Goal: Task Accomplishment & Management: Manage account settings

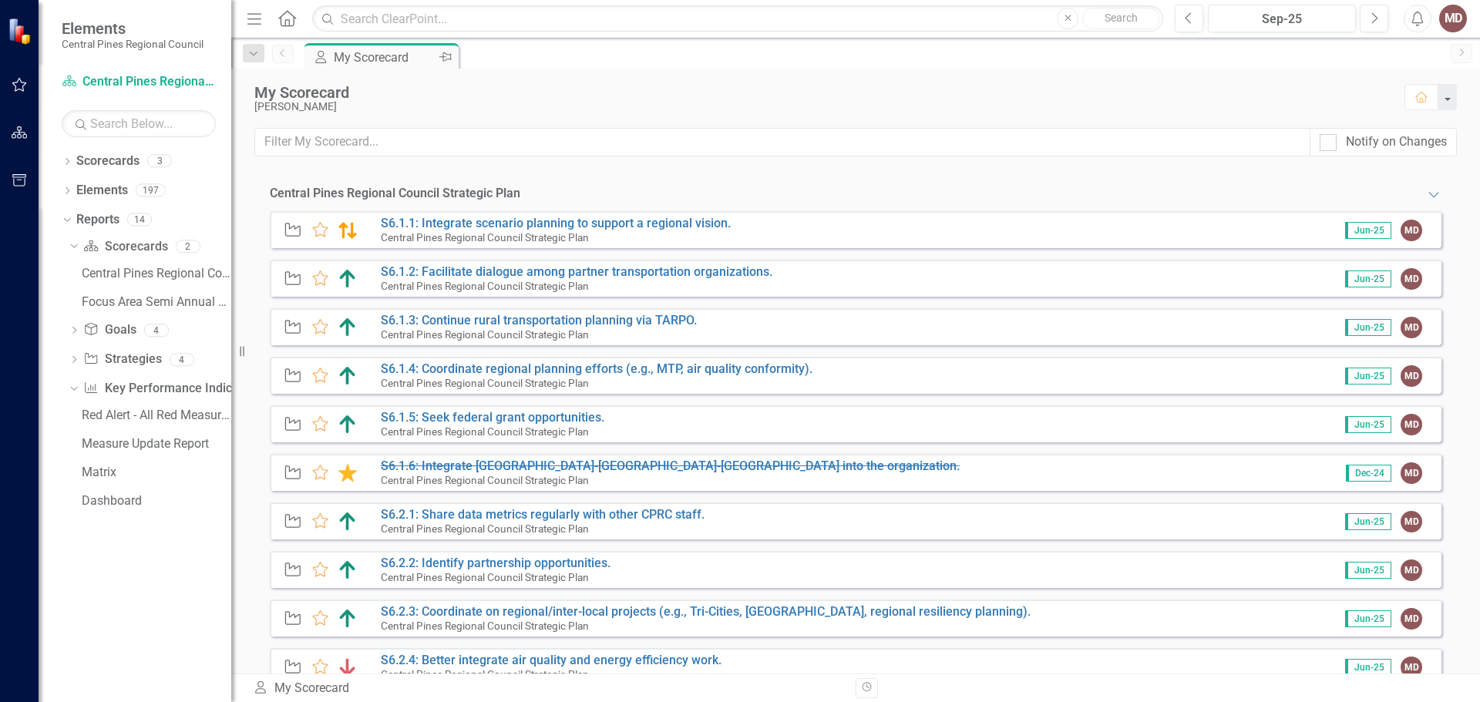
scroll to position [308, 0]
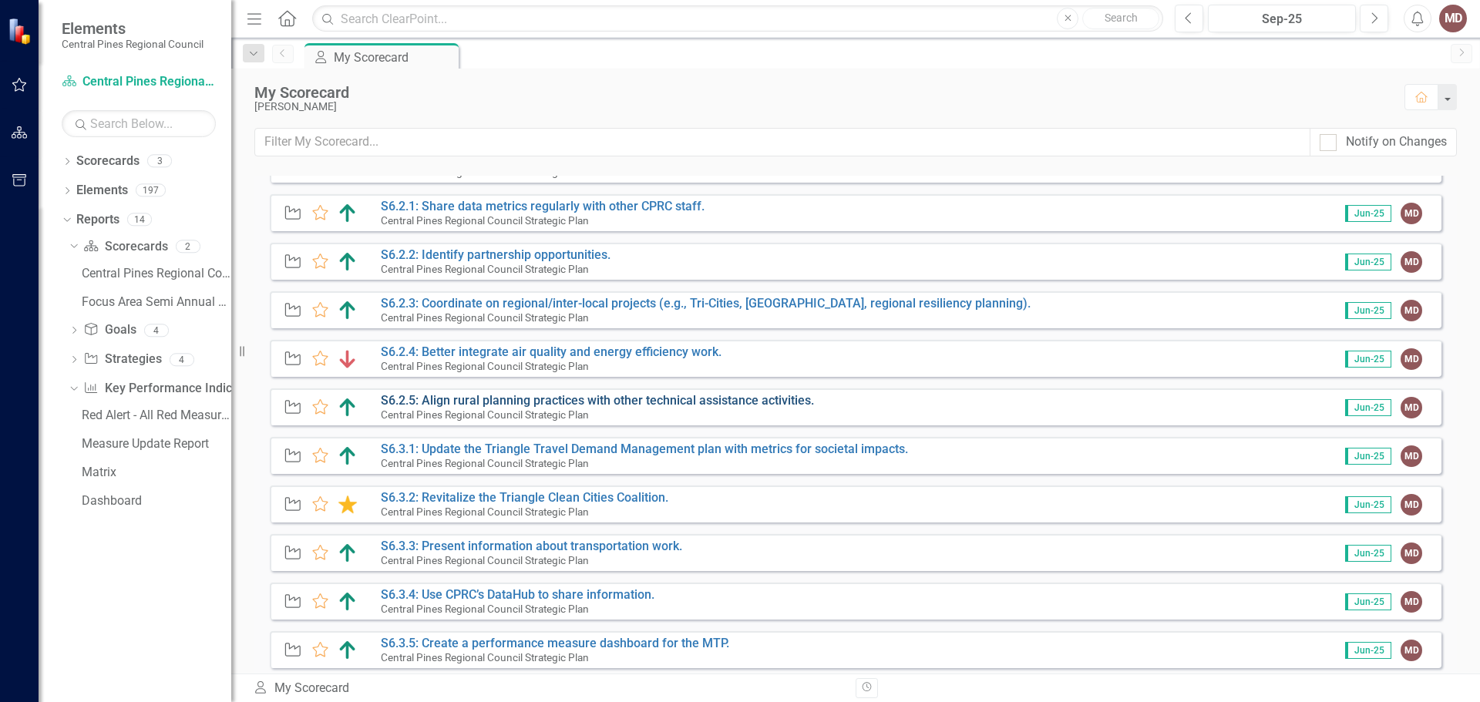
click at [614, 398] on link "S6.2.5: Align rural planning practices with other technical assistance activiti…" at bounding box center [597, 400] width 433 height 15
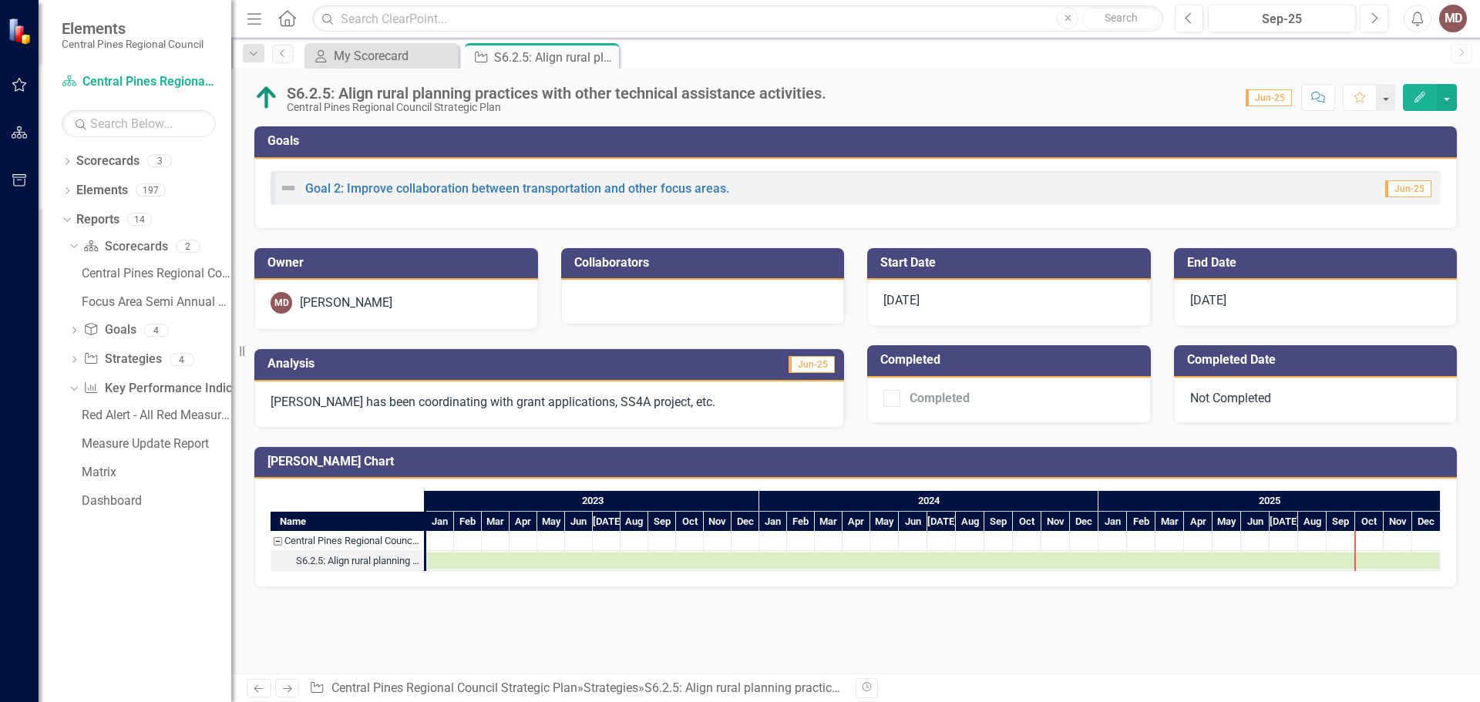
click at [1418, 99] on icon "Edit" at bounding box center [1420, 97] width 14 height 11
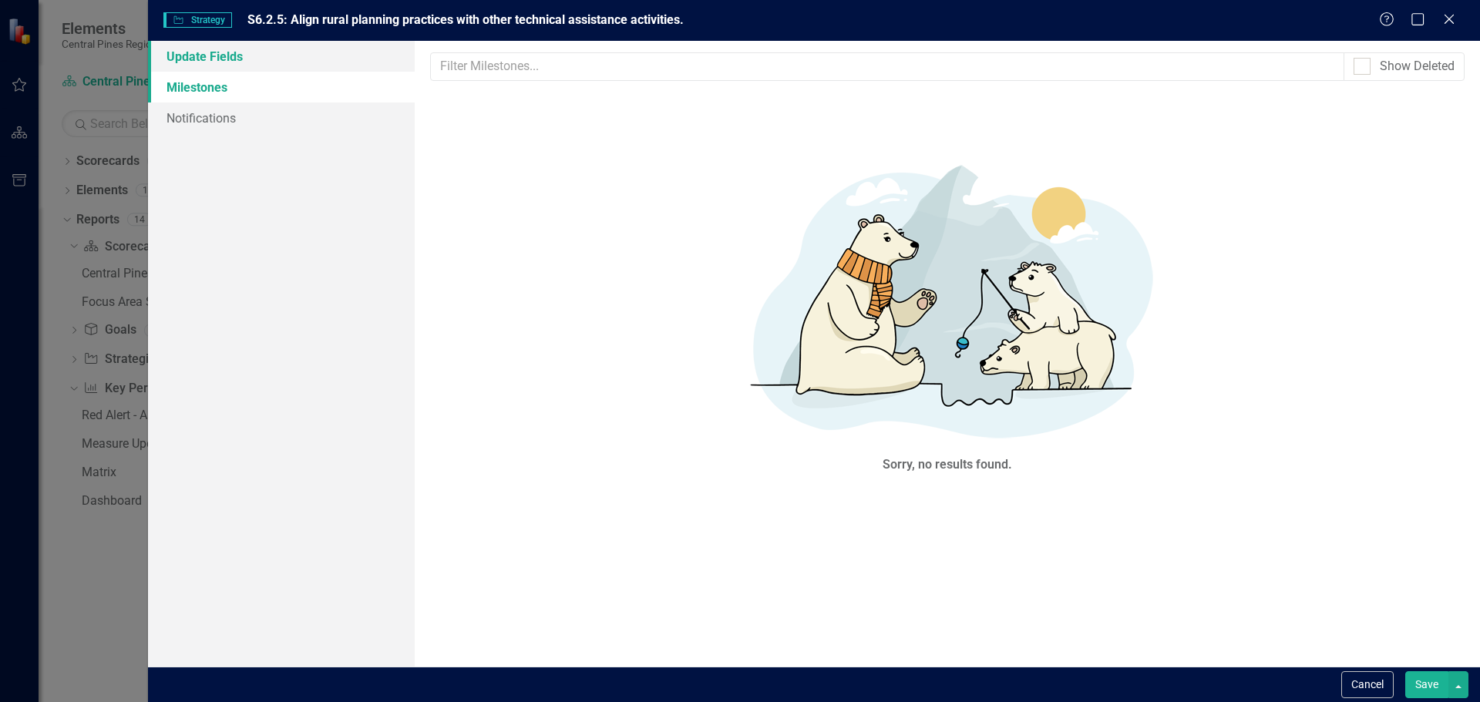
click at [196, 47] on link "Update Fields" at bounding box center [281, 56] width 267 height 31
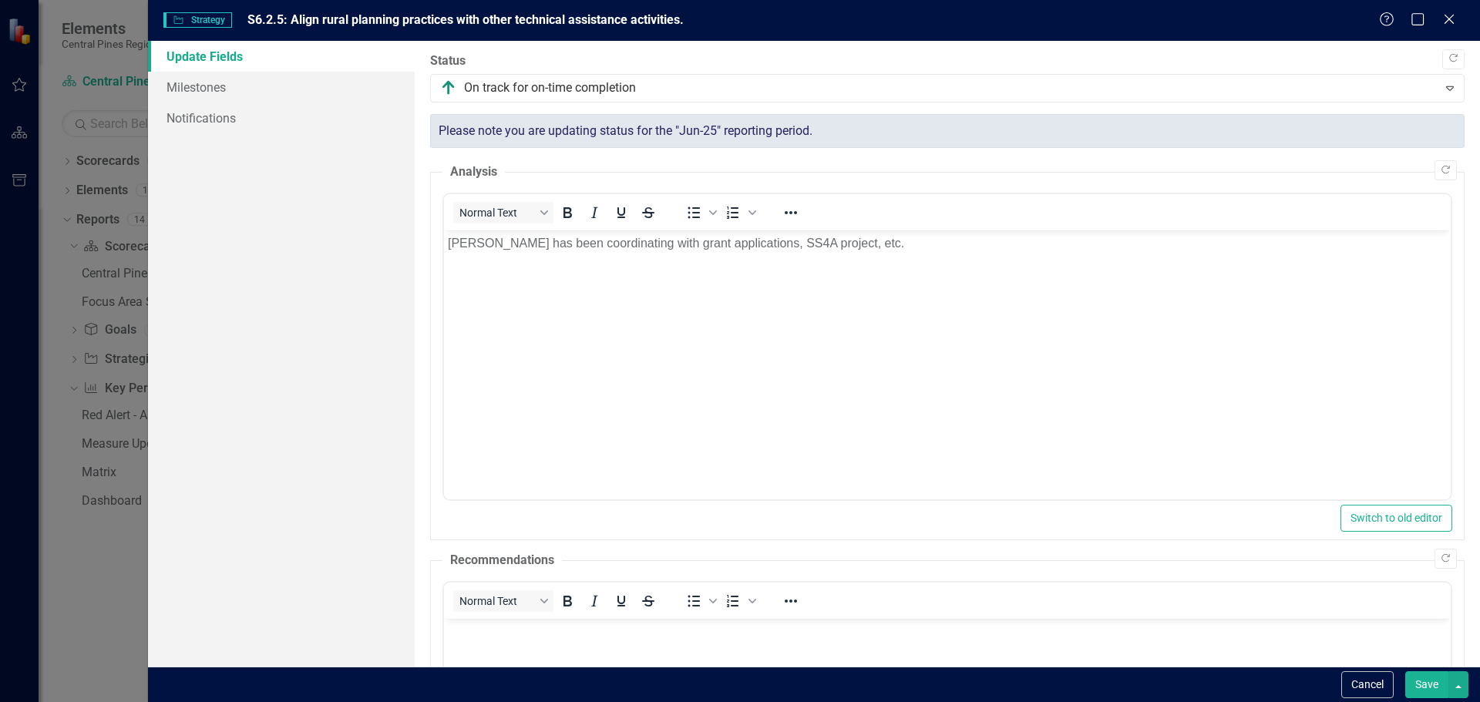
click at [447, 241] on p "[PERSON_NAME] has been coordinating with grant applications, SS4A project, etc." at bounding box center [946, 243] width 999 height 19
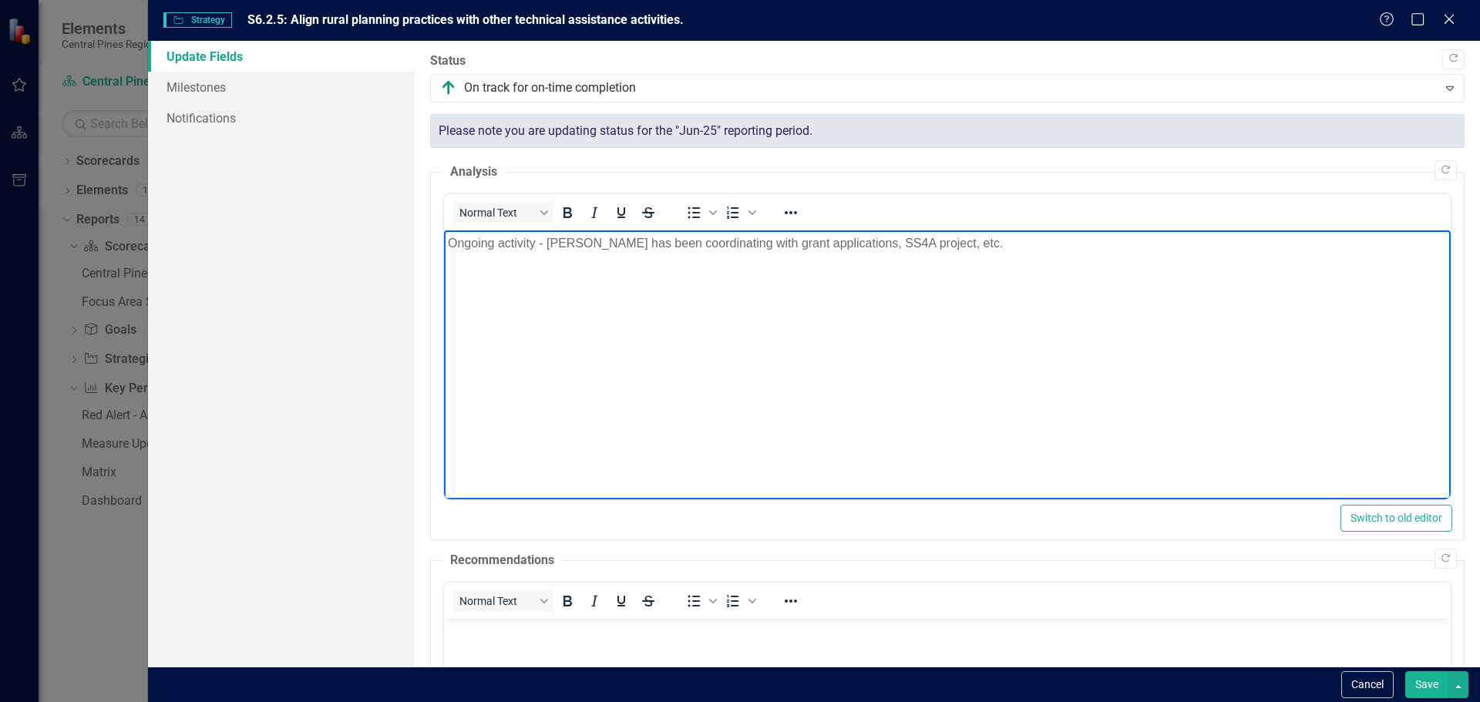
click at [834, 240] on p "Ongoing activity - [PERSON_NAME] has been coordinating with grant applications,…" at bounding box center [946, 243] width 999 height 19
click at [1425, 684] on button "Save" at bounding box center [1426, 684] width 43 height 27
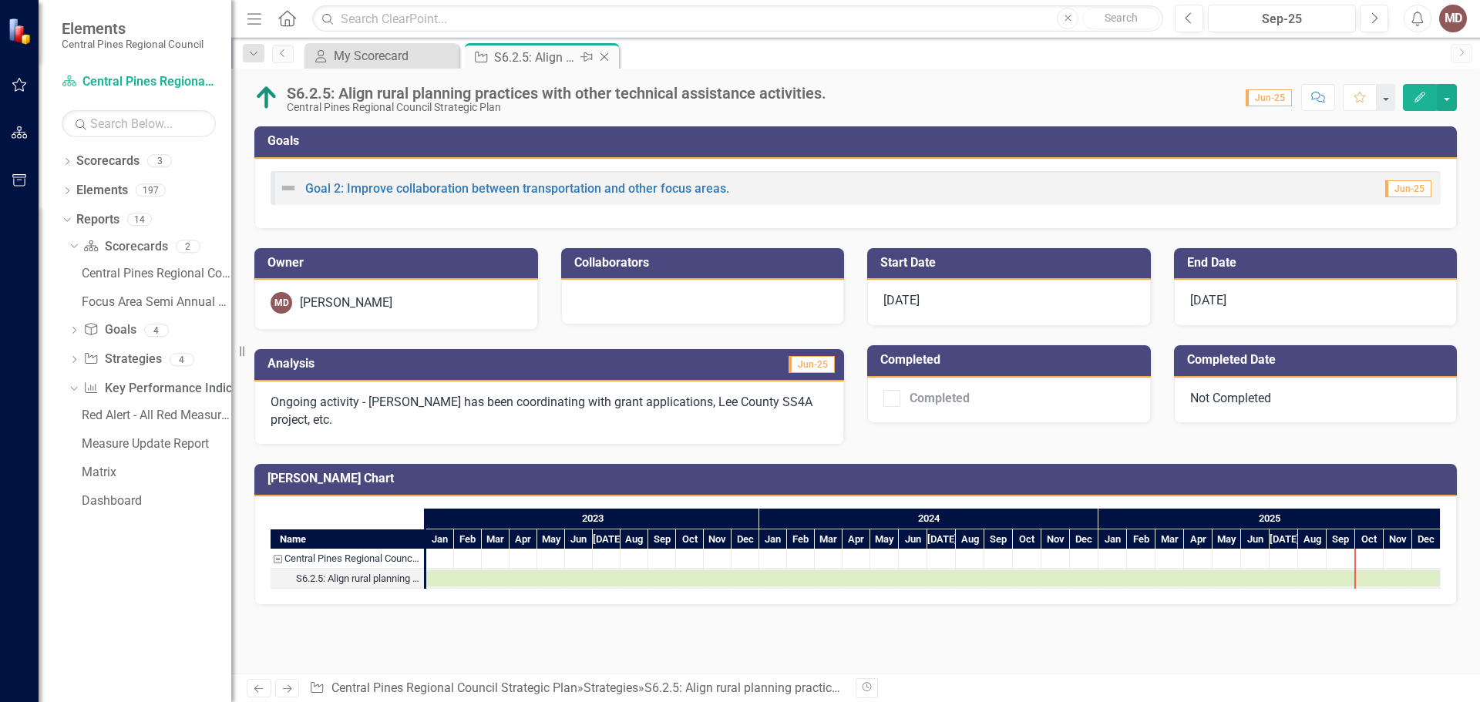
click at [607, 59] on icon "Close" at bounding box center [604, 57] width 15 height 12
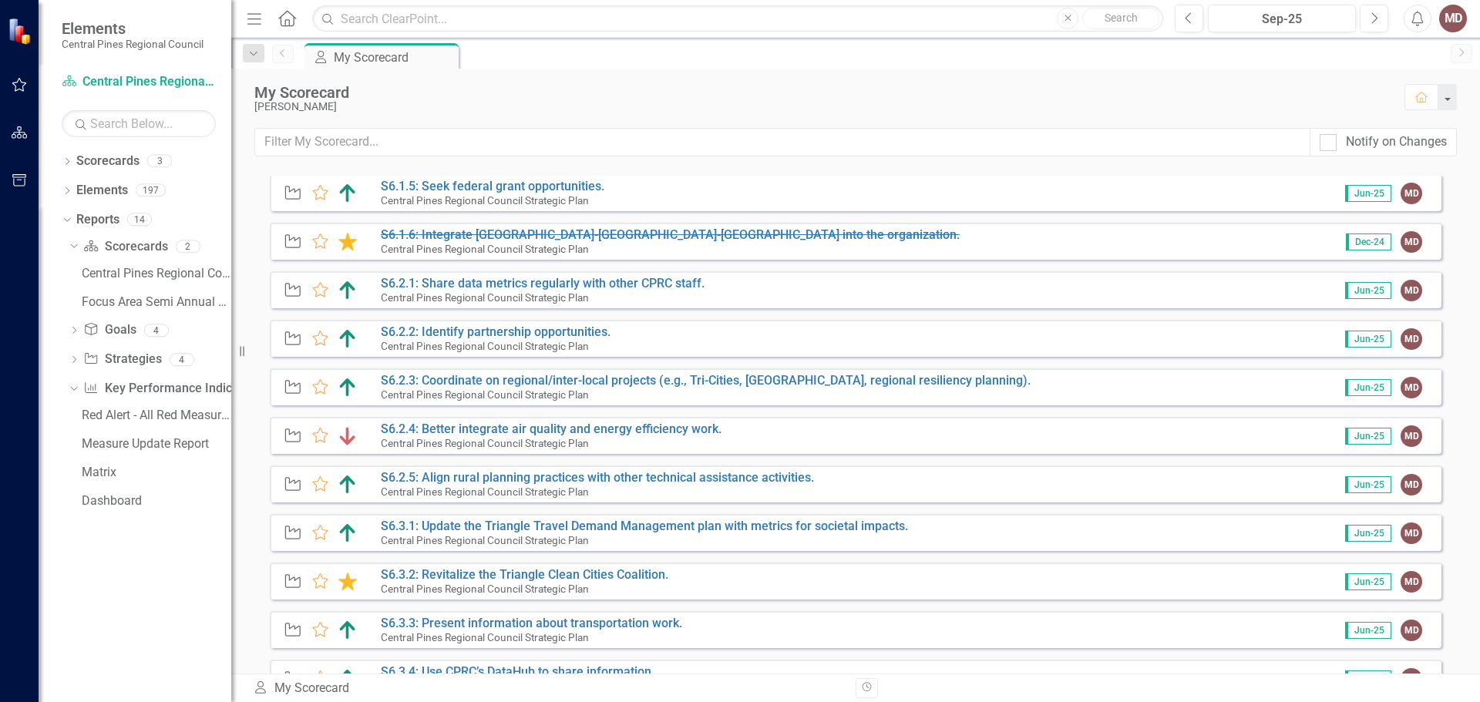
scroll to position [308, 0]
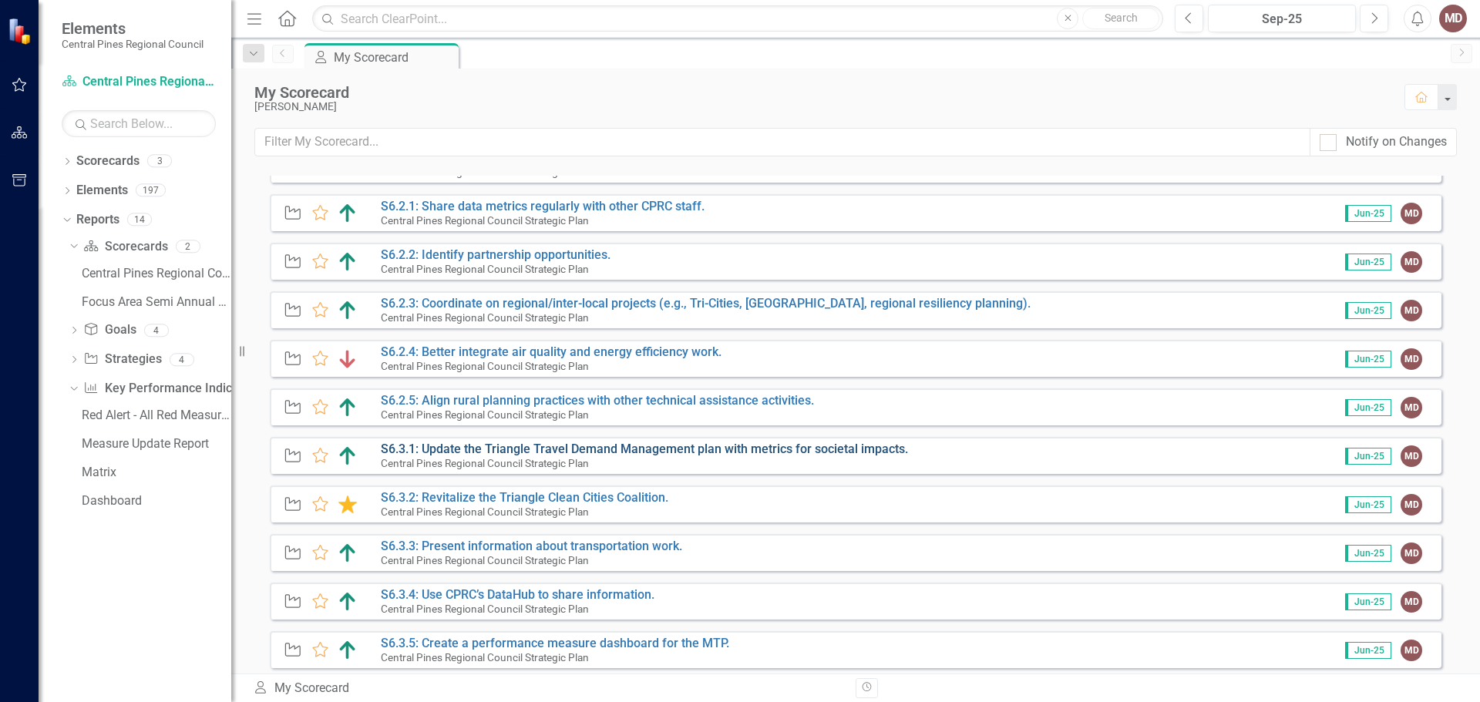
click at [631, 444] on link "S6.3.1: Update the Triangle Travel Demand Management plan with metrics for soci…" at bounding box center [644, 449] width 527 height 15
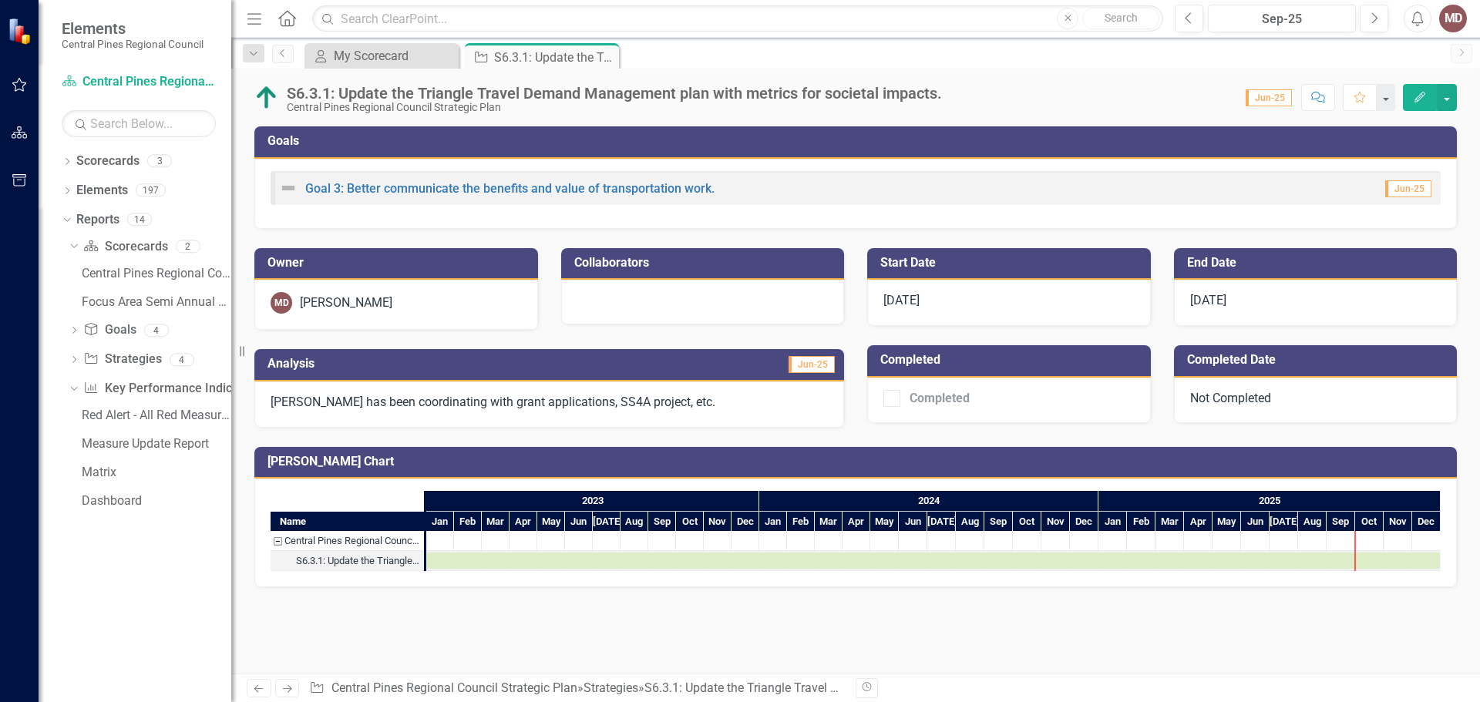
click at [1419, 97] on icon "Edit" at bounding box center [1420, 97] width 14 height 11
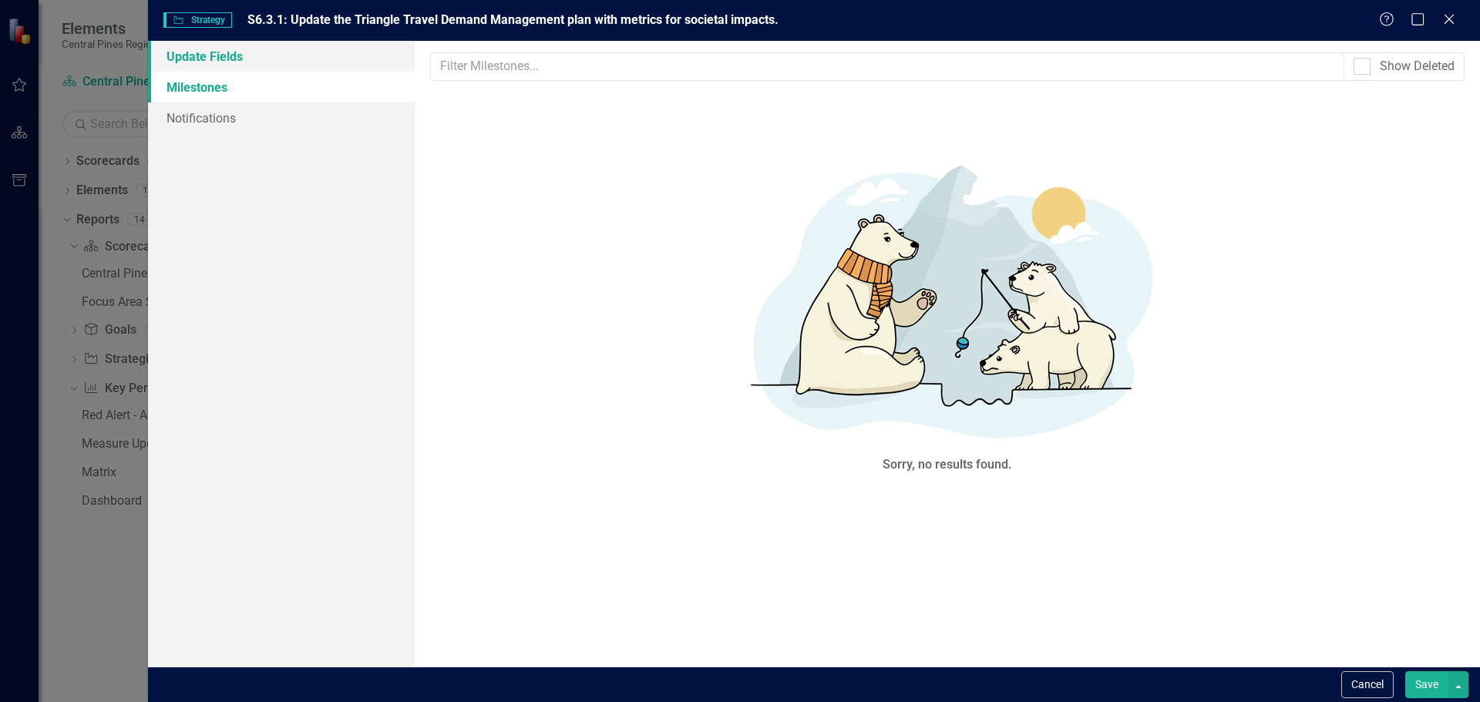
click at [217, 59] on link "Update Fields" at bounding box center [281, 56] width 267 height 31
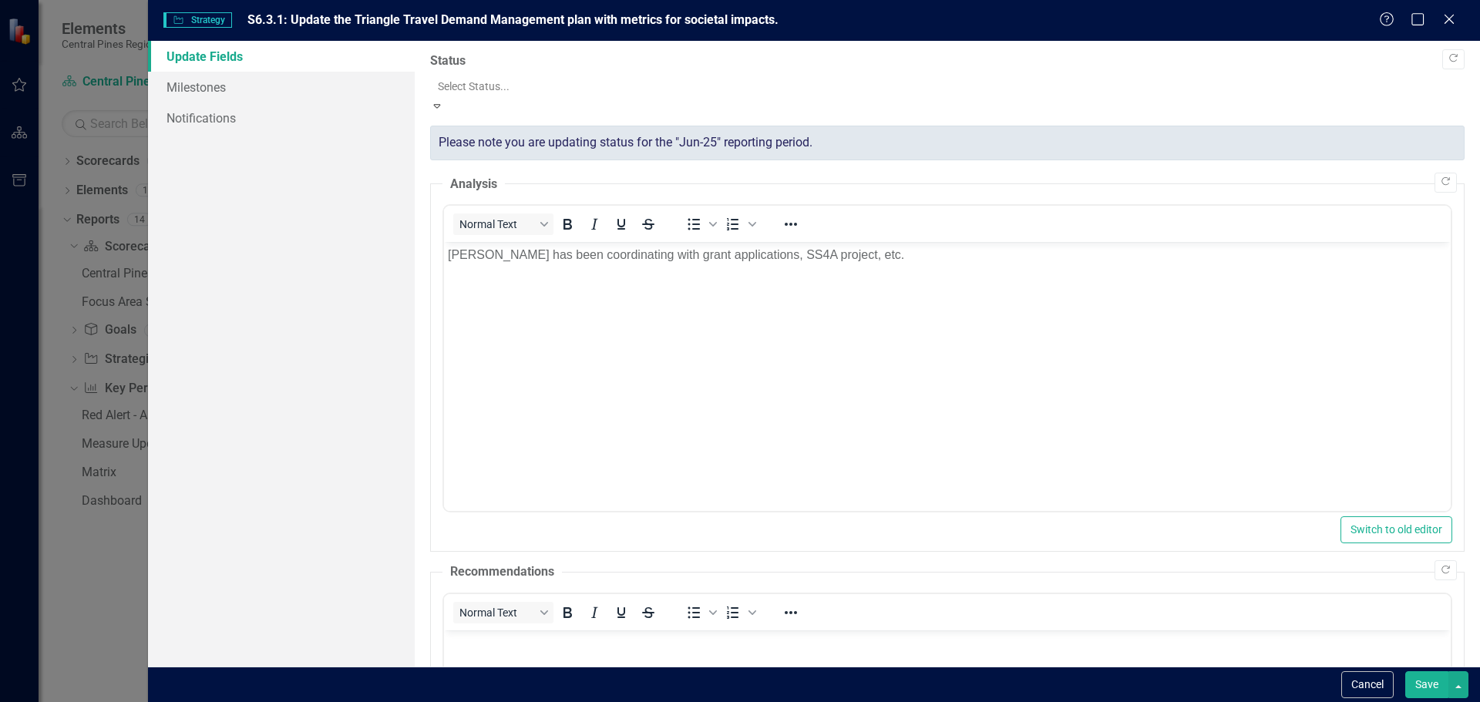
click at [523, 86] on div at bounding box center [947, 86] width 1019 height 19
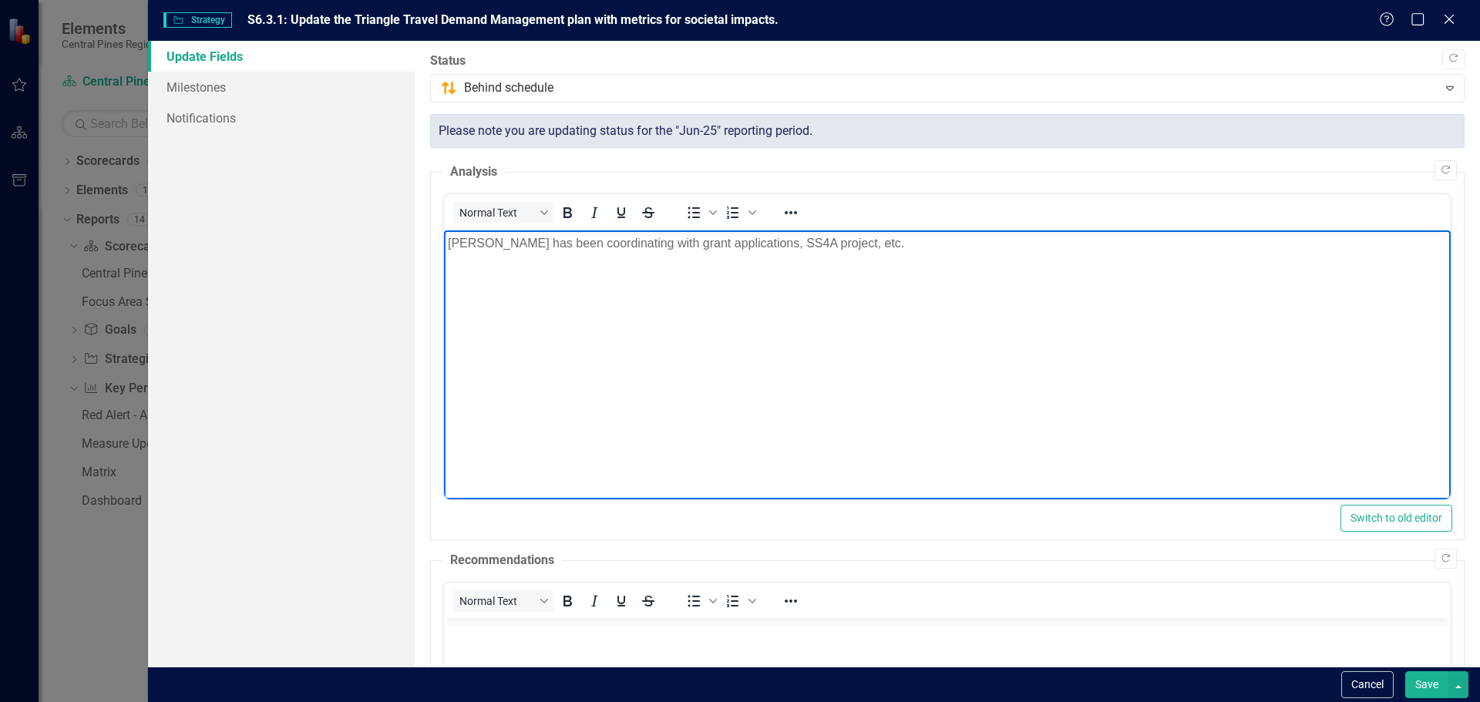
click at [555, 241] on p "[PERSON_NAME] has been coordinating with grant applications, SS4A project, etc." at bounding box center [946, 243] width 999 height 19
drag, startPoint x: 836, startPoint y: 247, endPoint x: 449, endPoint y: 263, distance: 386.5
click at [449, 263] on body "[PERSON_NAME] has been coordinating with grant applications, SS4A project, etc." at bounding box center [946, 345] width 1007 height 231
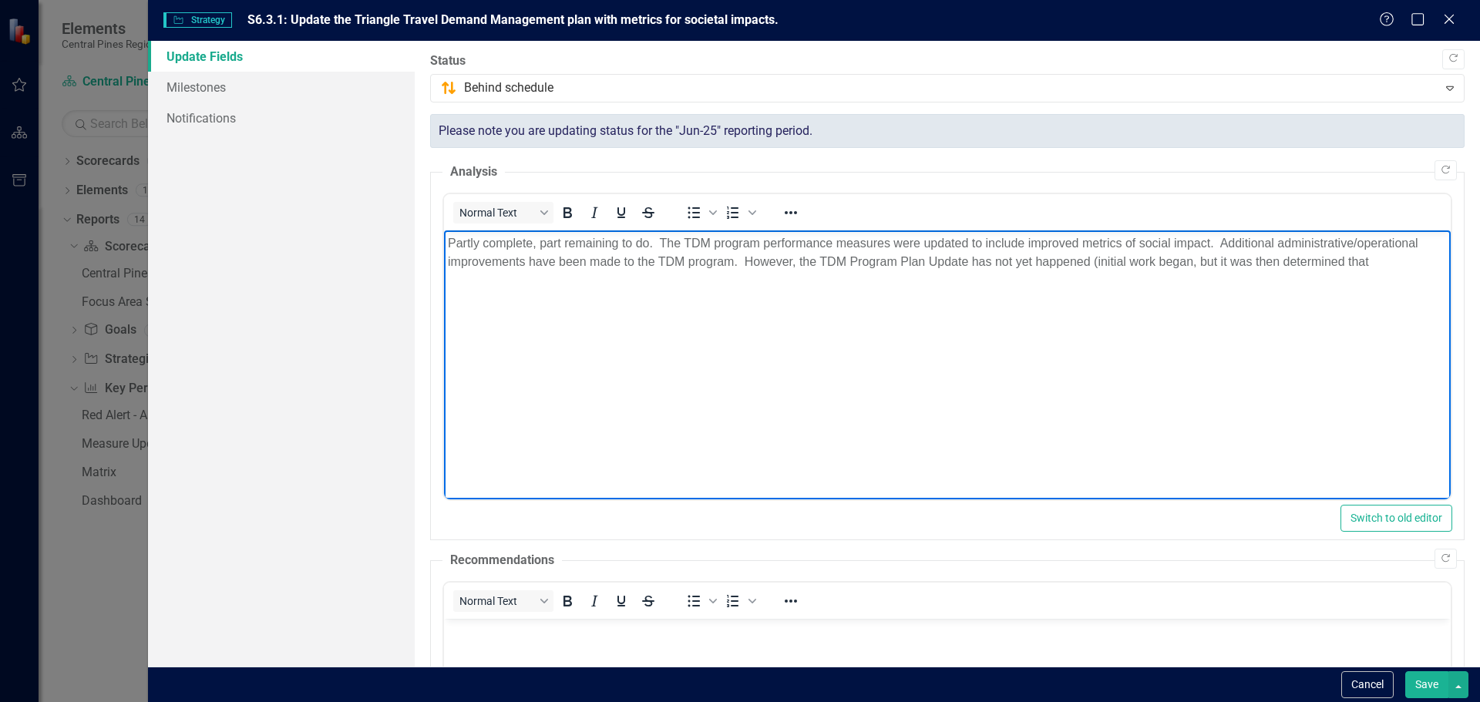
click at [1190, 263] on p "Partly complete, part remaining to do. The TDM program performance measures wer…" at bounding box center [946, 252] width 999 height 37
click at [608, 276] on p "Partly complete, part remaining to do. The TDM program performance measures wer…" at bounding box center [946, 262] width 999 height 56
click at [1095, 261] on p "Partly complete, part remaining to do. The TDM program performance measures wer…" at bounding box center [946, 262] width 999 height 56
click at [1001, 278] on p "Partly complete, part remaining to do. The TDM program performance measures wer…" at bounding box center [946, 262] width 999 height 56
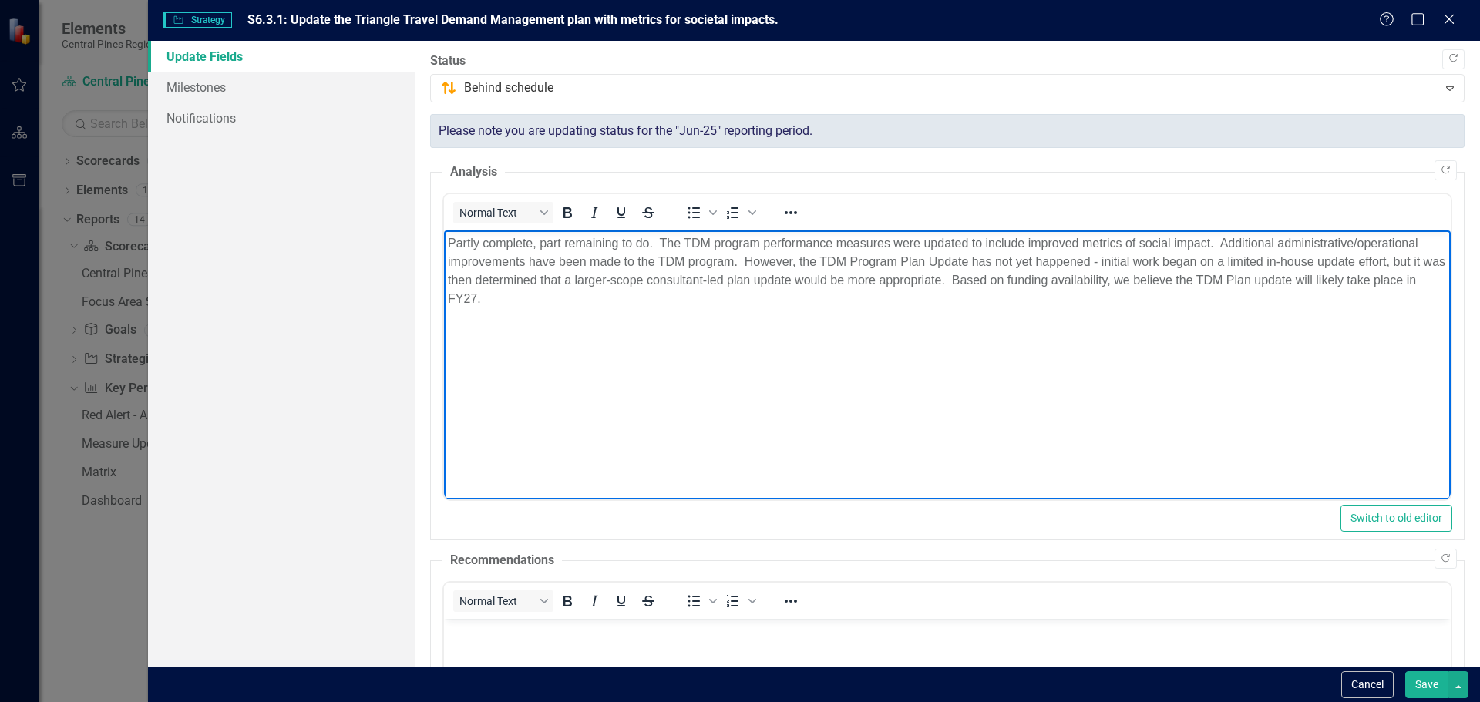
click at [733, 260] on p "Partly complete, part remaining to do. The TDM program performance measures wer…" at bounding box center [946, 271] width 999 height 74
drag, startPoint x: 981, startPoint y: 278, endPoint x: 1078, endPoint y: 341, distance: 115.9
click at [1070, 284] on p "Partly complete, part remaining to do. The TDM program performance measures wer…" at bounding box center [946, 271] width 999 height 74
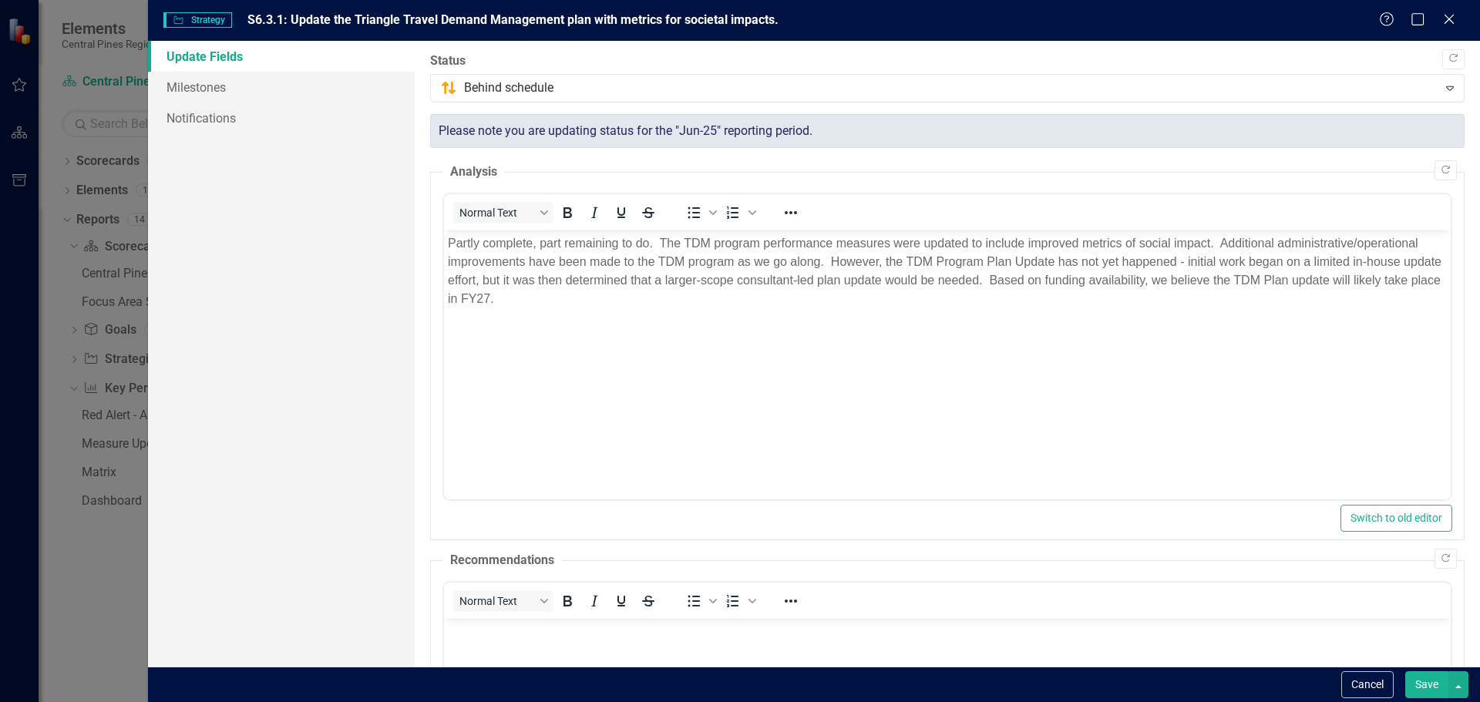
click at [1425, 684] on button "Save" at bounding box center [1426, 684] width 43 height 27
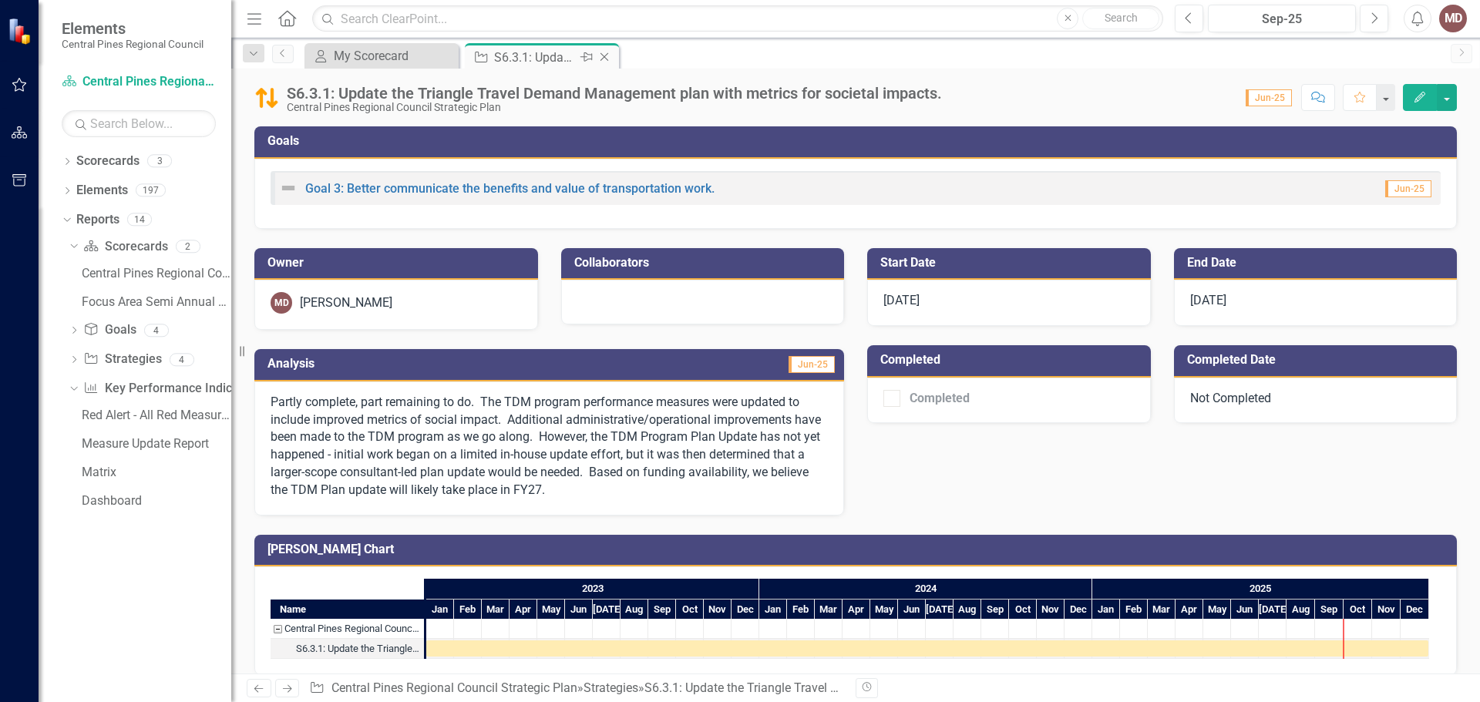
click at [607, 56] on icon "Close" at bounding box center [604, 57] width 15 height 12
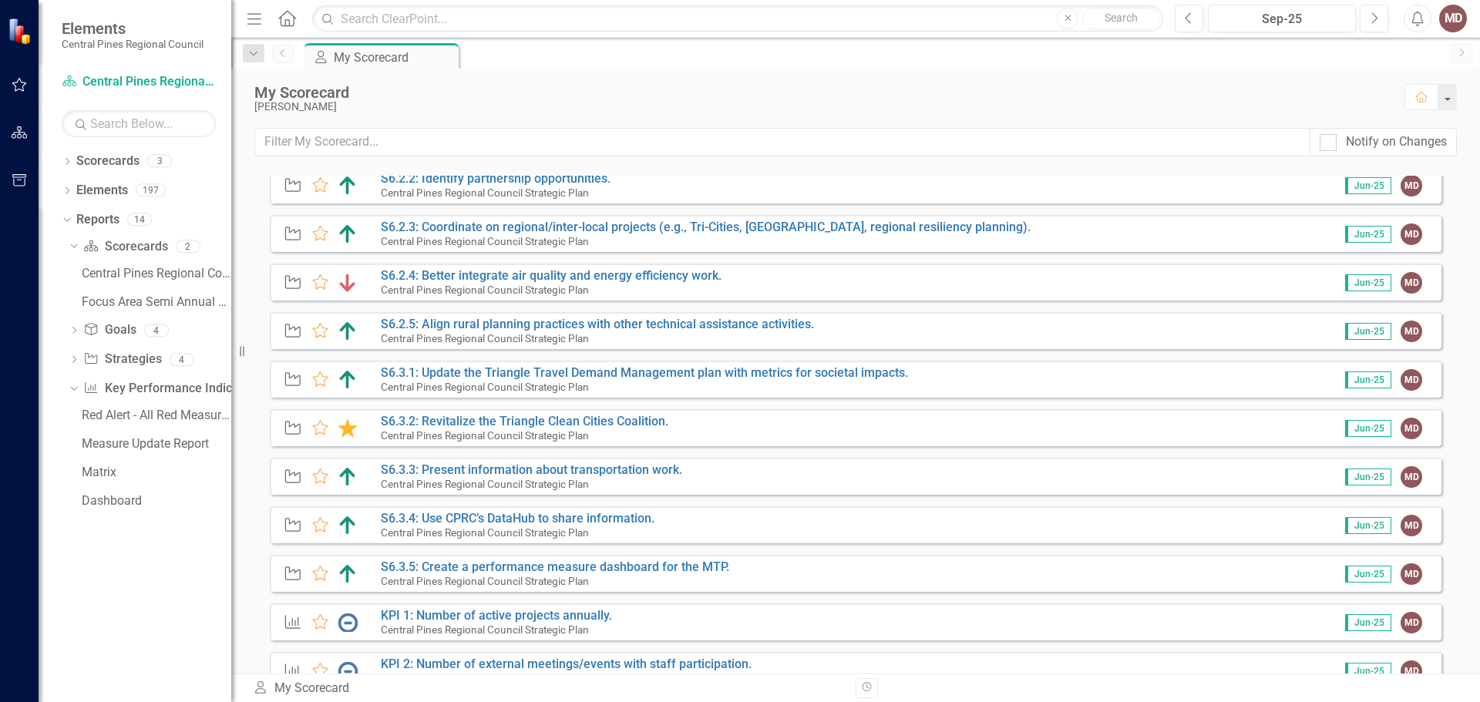
scroll to position [385, 0]
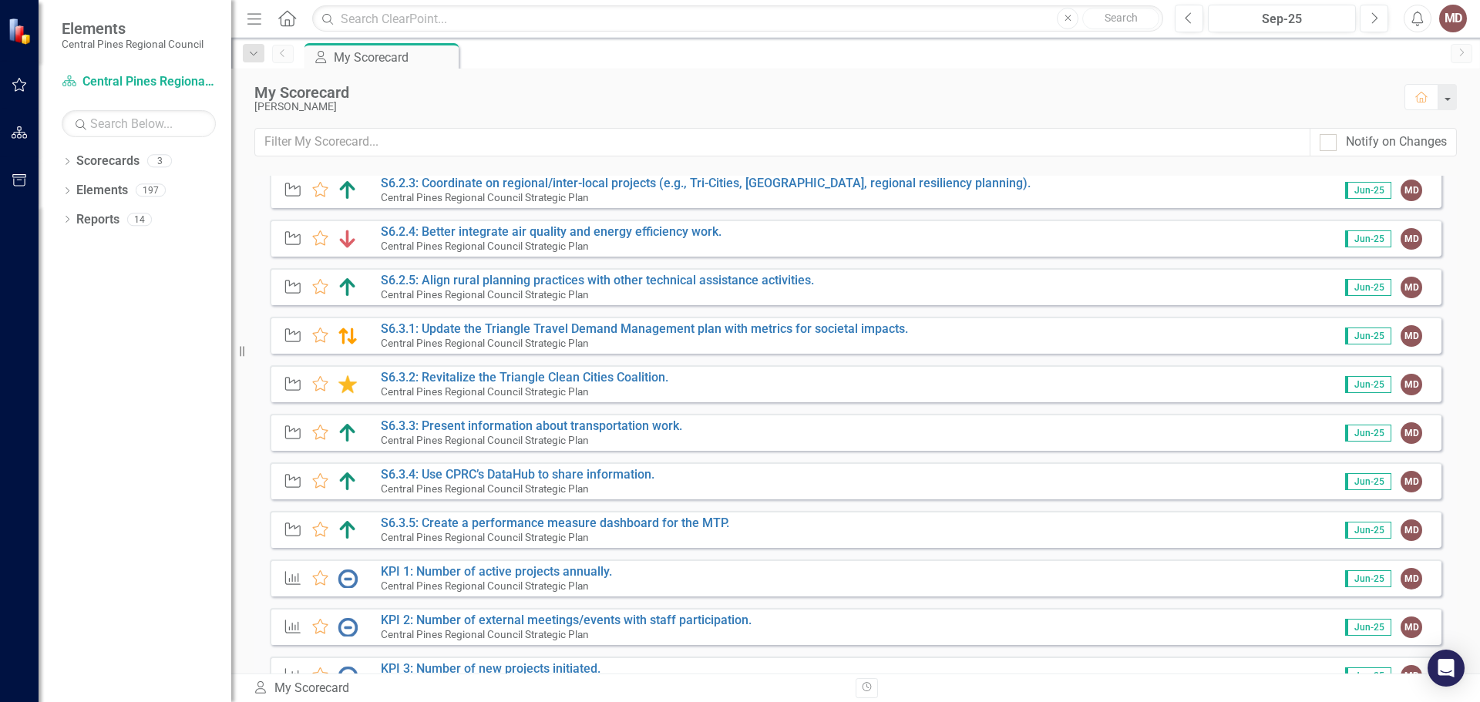
scroll to position [463, 0]
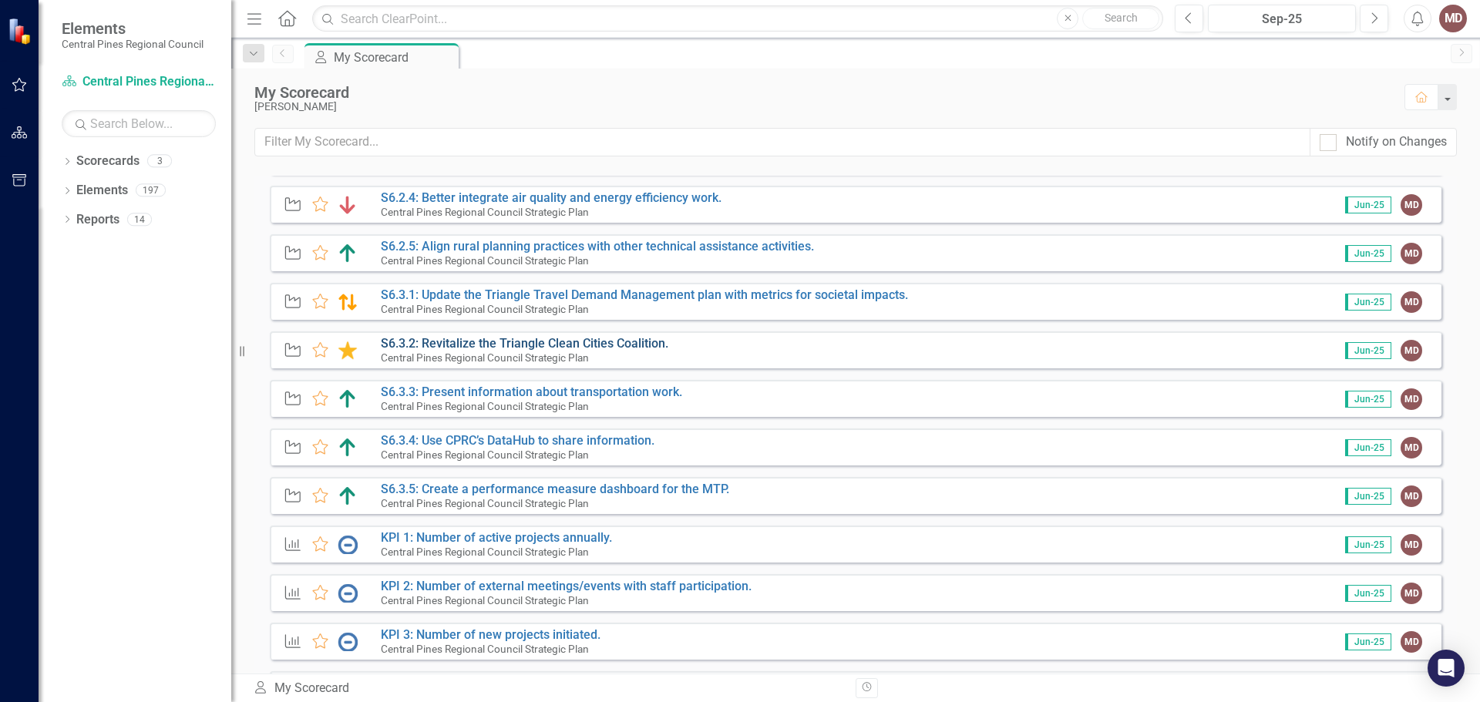
click at [625, 341] on link "S6.3.2: Revitalize the Triangle Clean Cities Coalition." at bounding box center [525, 343] width 288 height 15
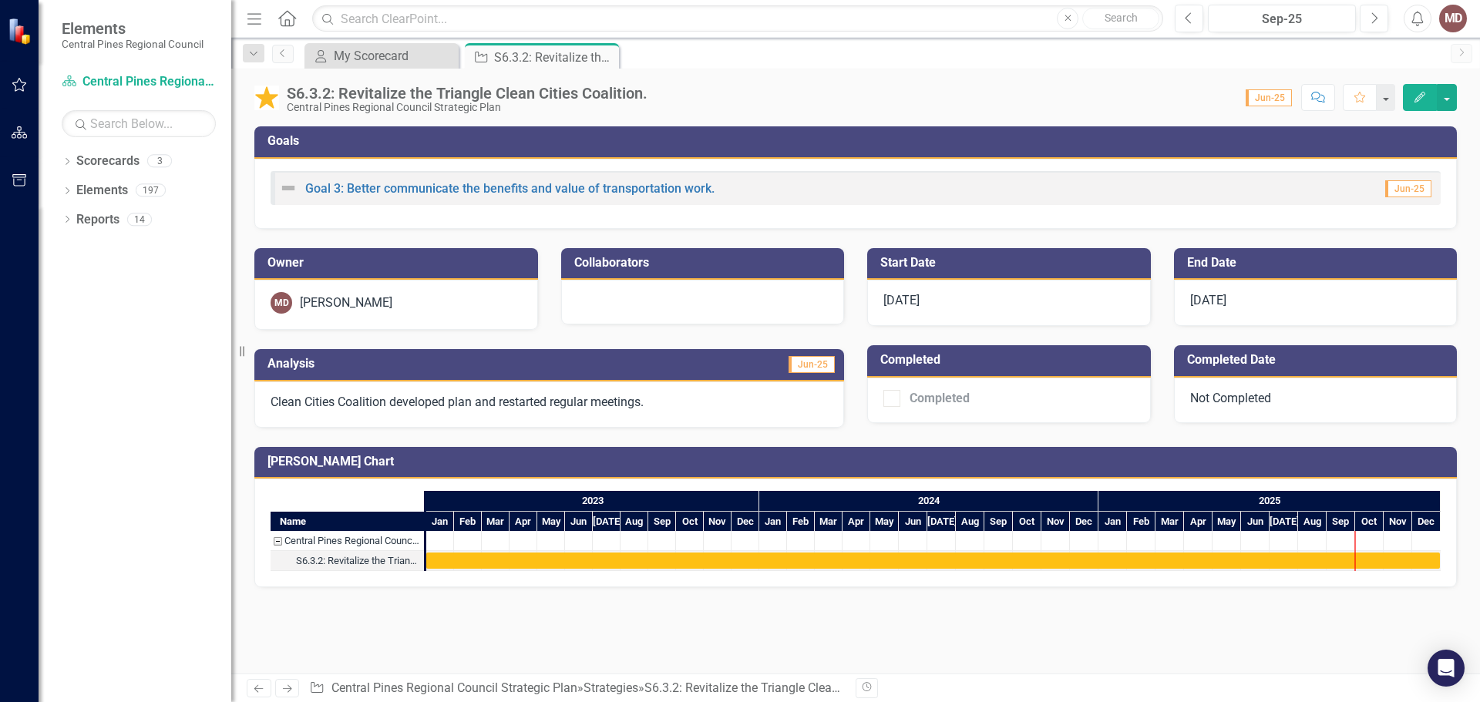
click at [1420, 97] on icon "button" at bounding box center [1419, 97] width 11 height 11
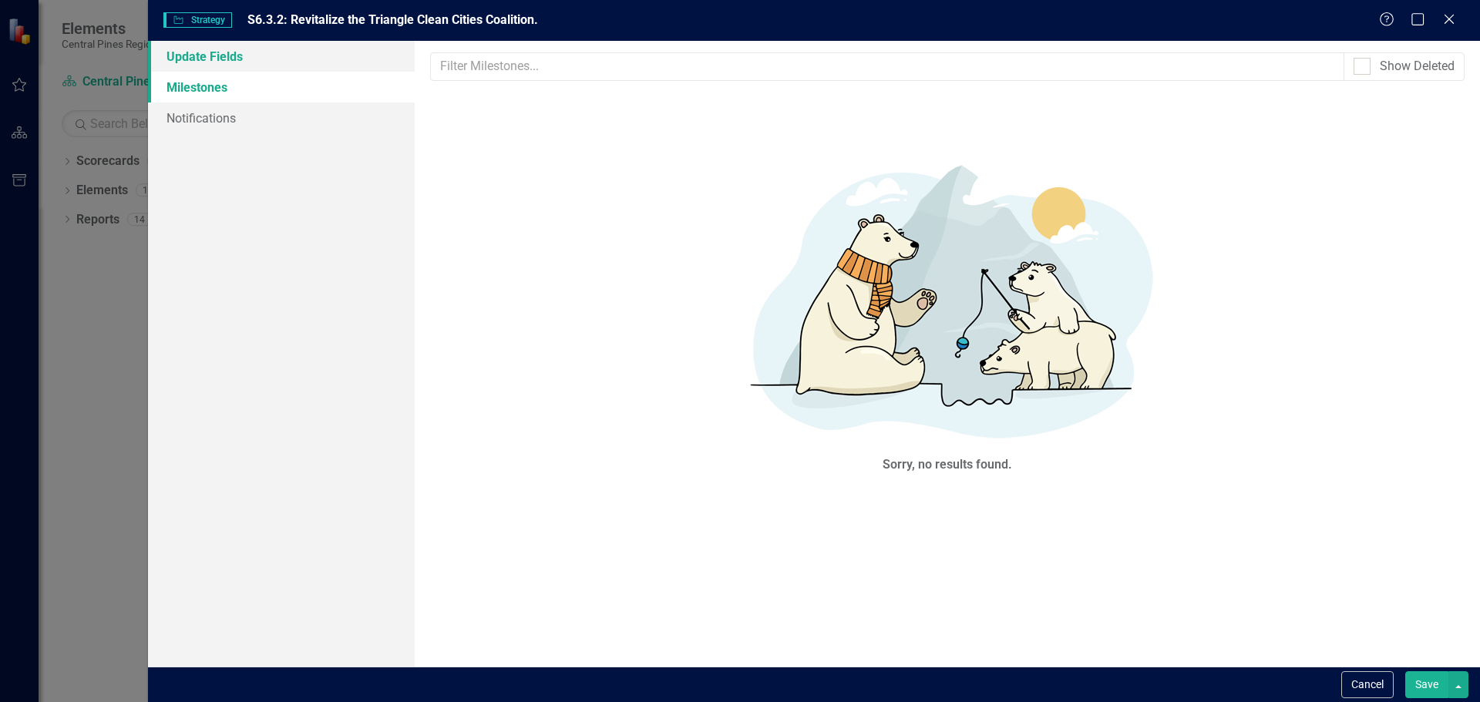
click at [217, 51] on link "Update Fields" at bounding box center [281, 56] width 267 height 31
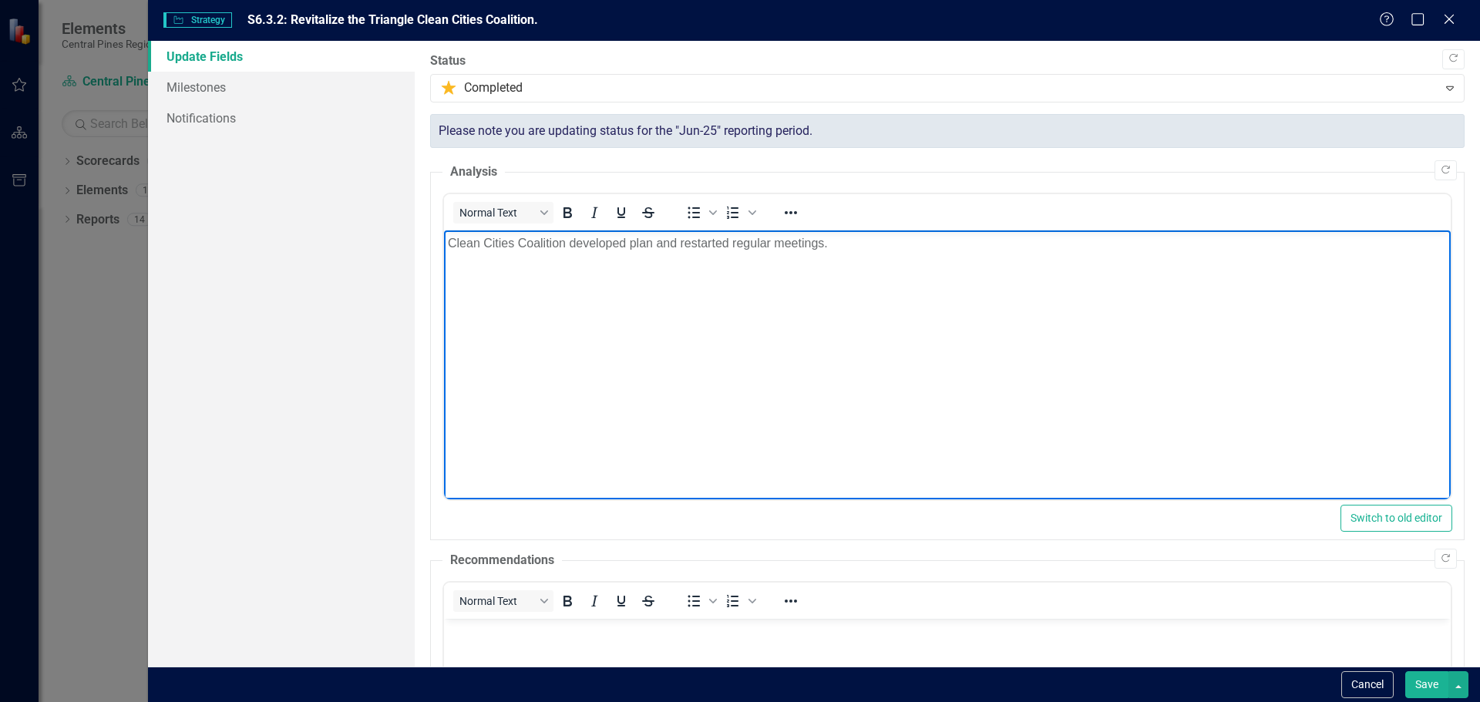
click at [839, 242] on p "Clean Cities Coalition developed plan and restarted regular meetings." at bounding box center [946, 243] width 999 height 19
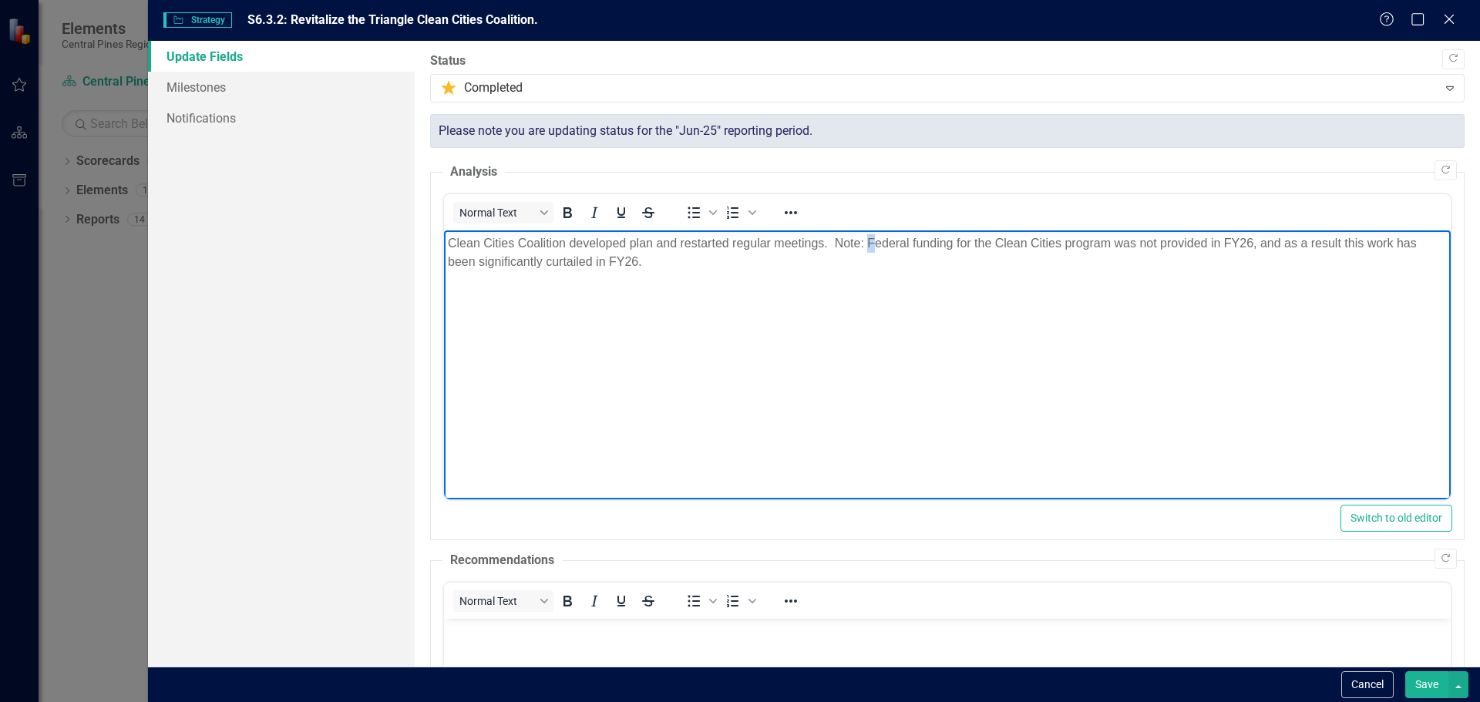
click at [870, 239] on p "Clean Cities Coalition developed plan and restarted regular meetings. Note: Fed…" at bounding box center [946, 252] width 999 height 37
click at [852, 257] on p "Clean Cities Coalition developed plan and restarted regular meetings. Note: Alt…" at bounding box center [946, 252] width 999 height 37
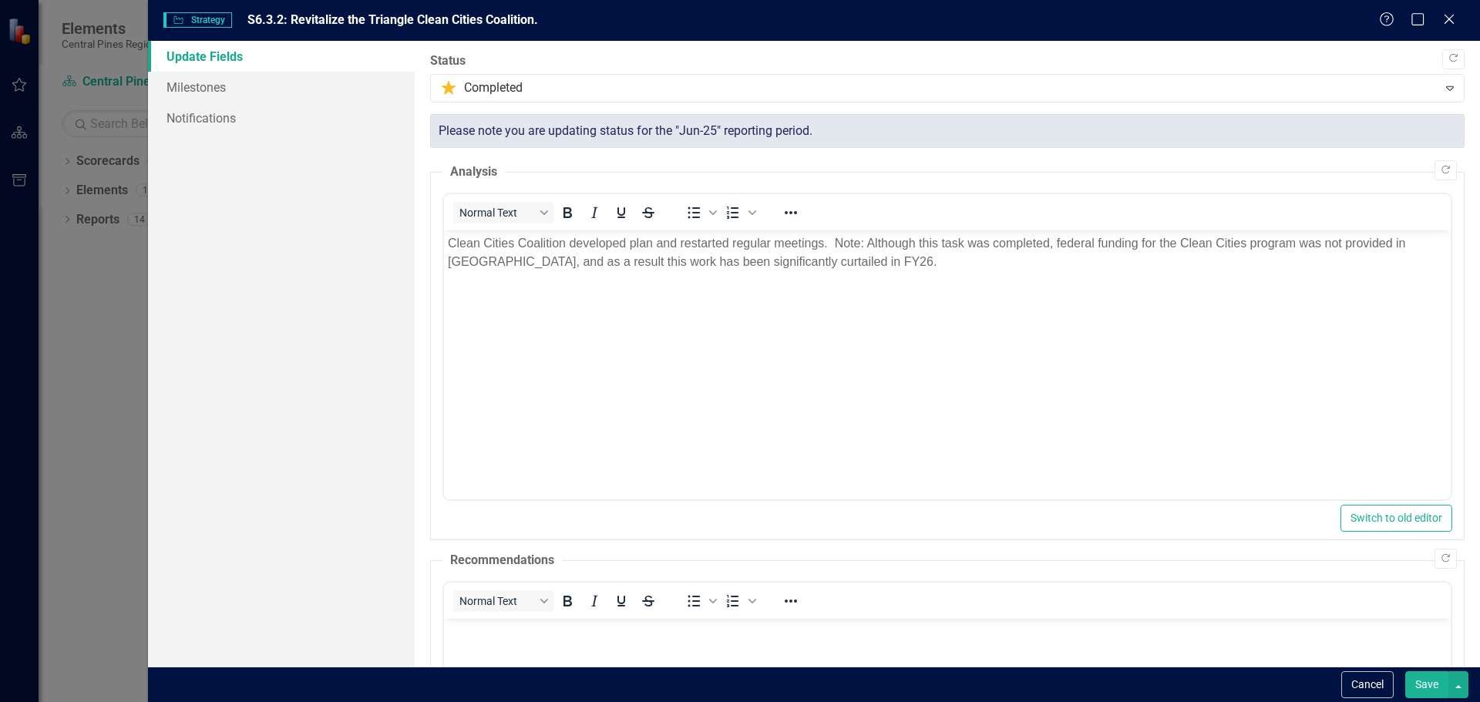
click at [1429, 685] on button "Save" at bounding box center [1426, 684] width 43 height 27
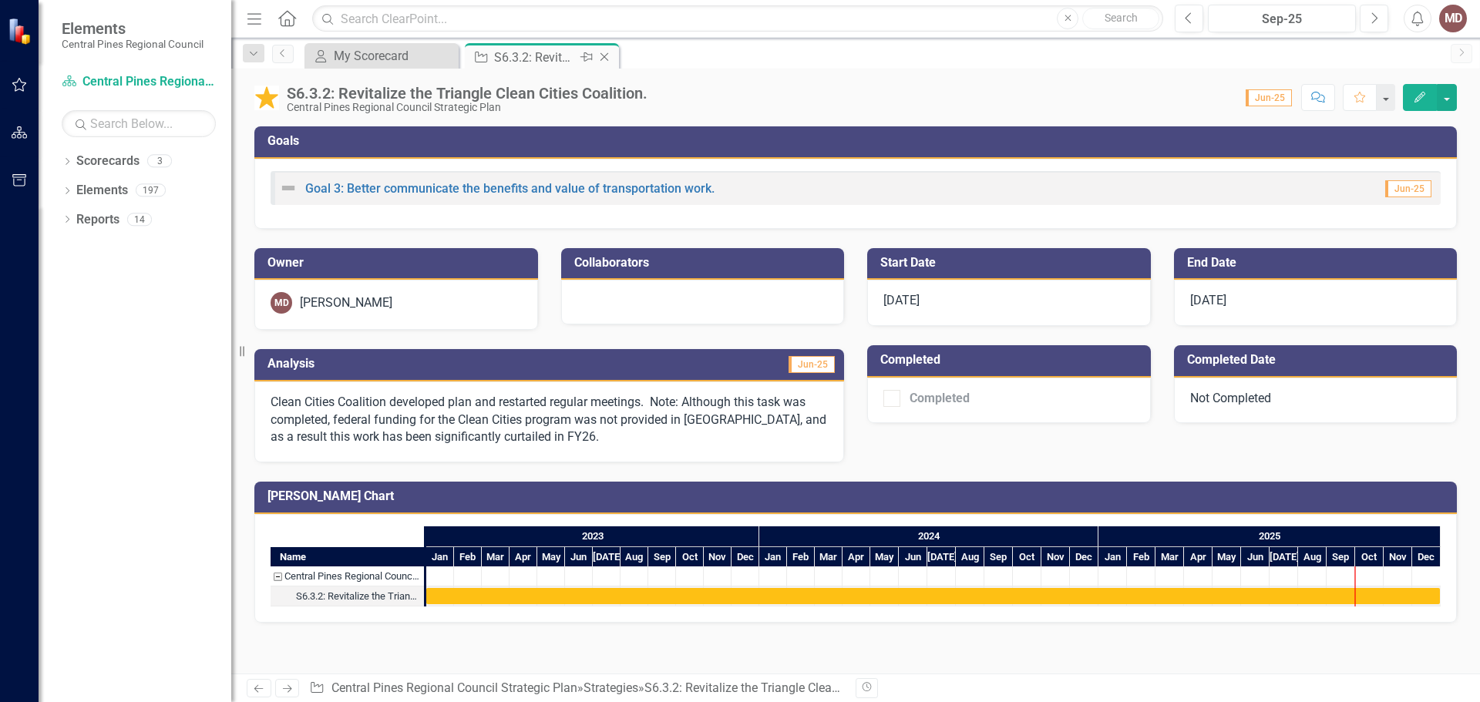
click at [604, 56] on icon "Close" at bounding box center [604, 57] width 15 height 12
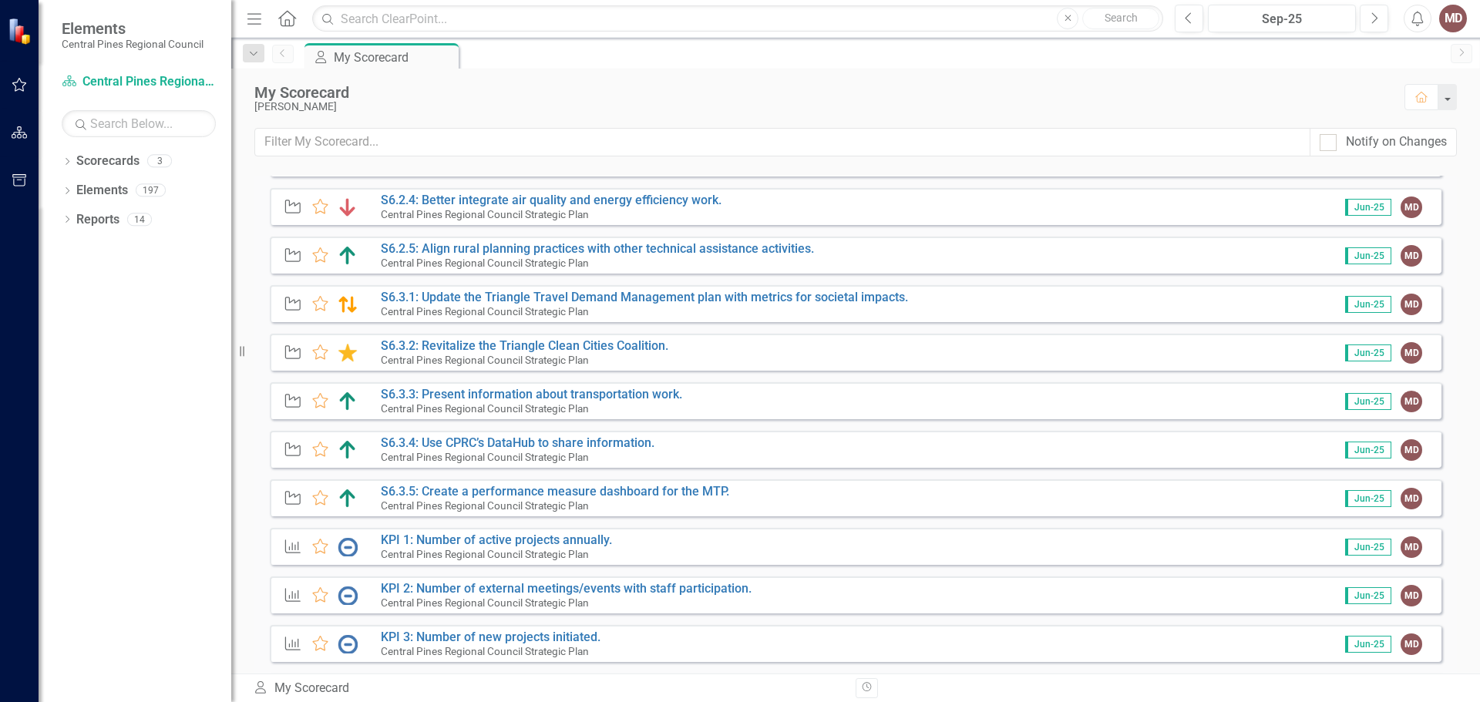
scroll to position [463, 0]
click at [572, 389] on link "S6.3.3: Present information about transportation work." at bounding box center [531, 392] width 301 height 15
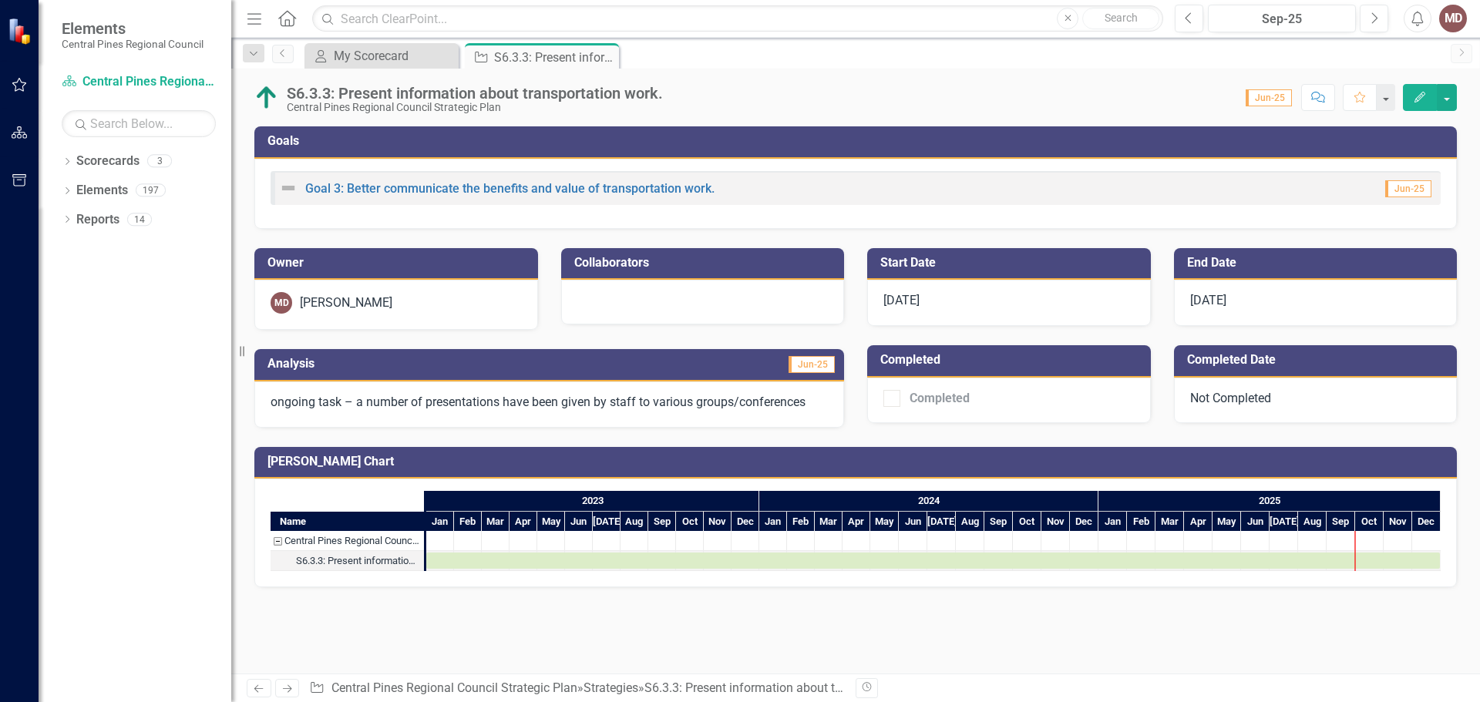
click at [1421, 98] on icon "button" at bounding box center [1419, 97] width 11 height 11
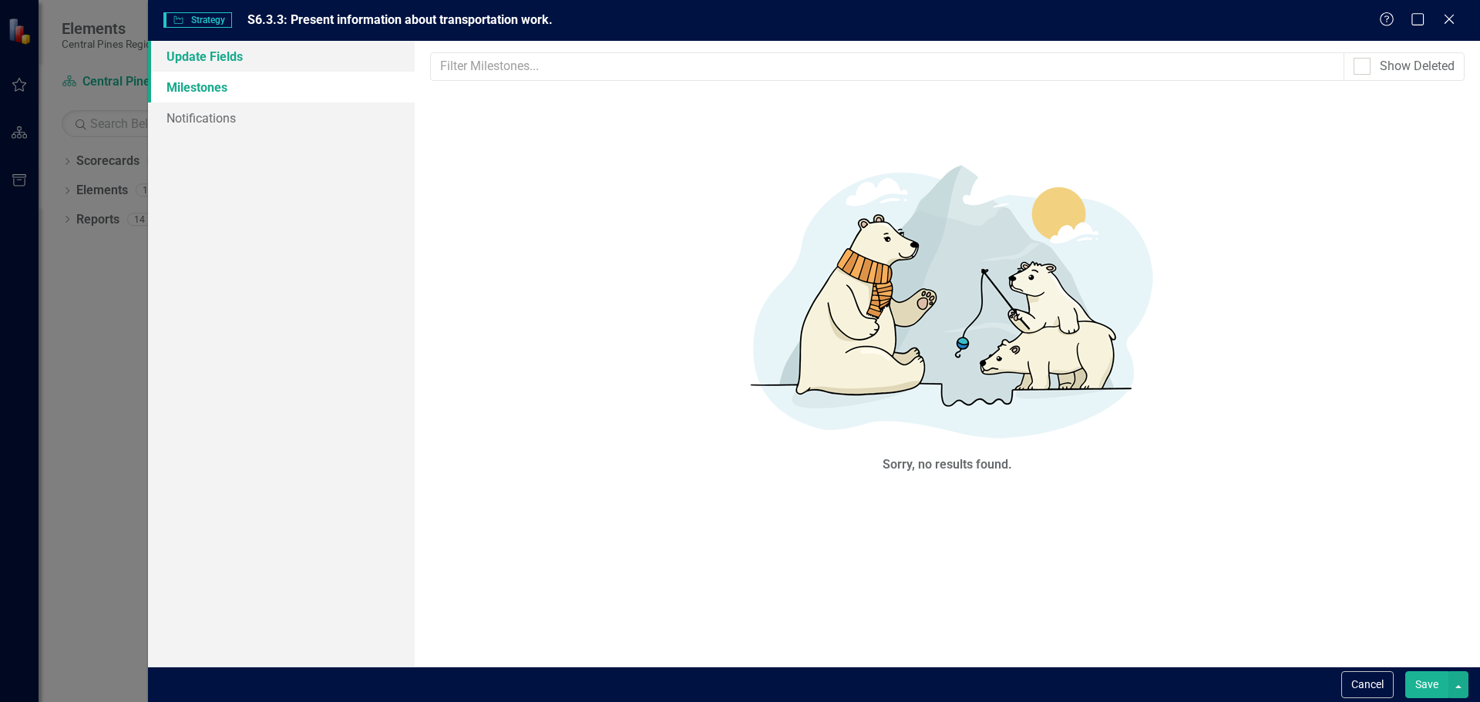
click at [209, 55] on link "Update Fields" at bounding box center [281, 56] width 267 height 31
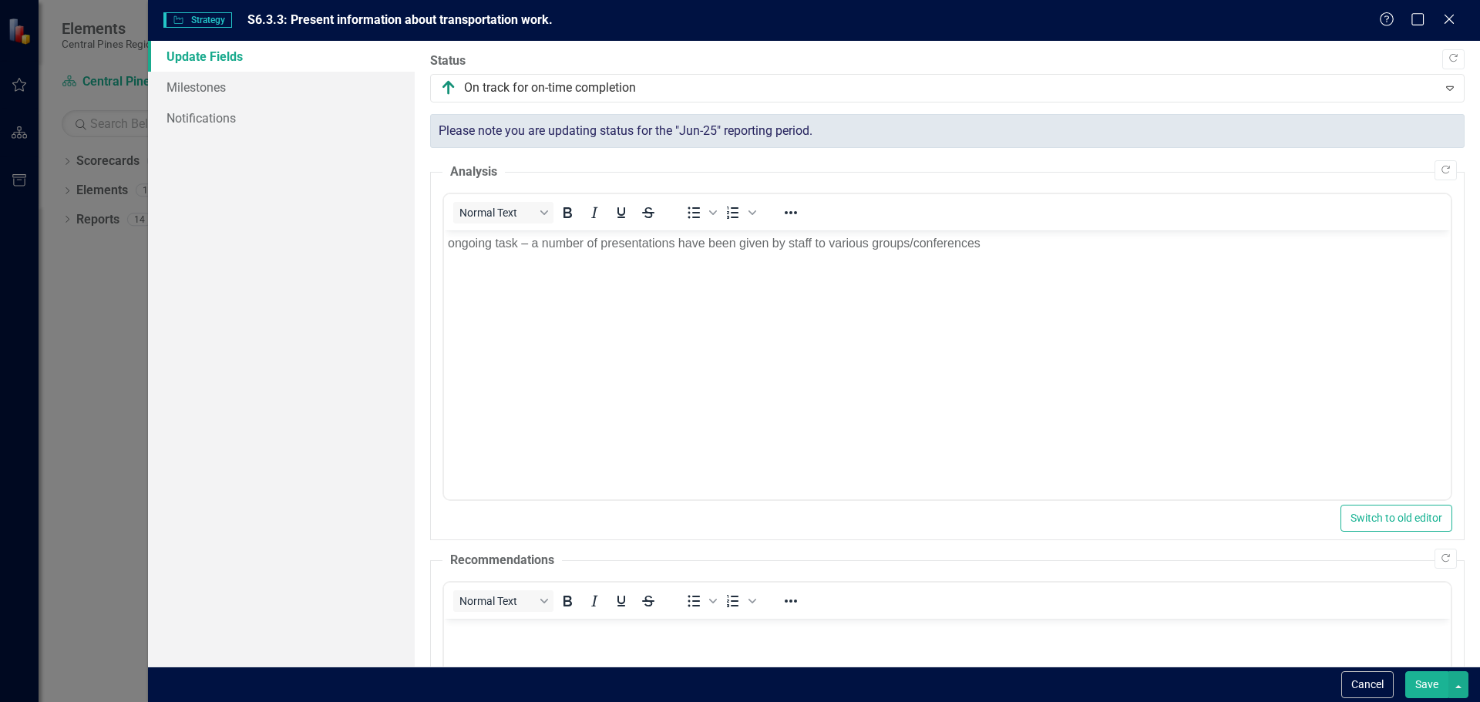
click at [447, 241] on p "ongoing task – a number of presentations have been given by staff to various gr…" at bounding box center [946, 243] width 999 height 19
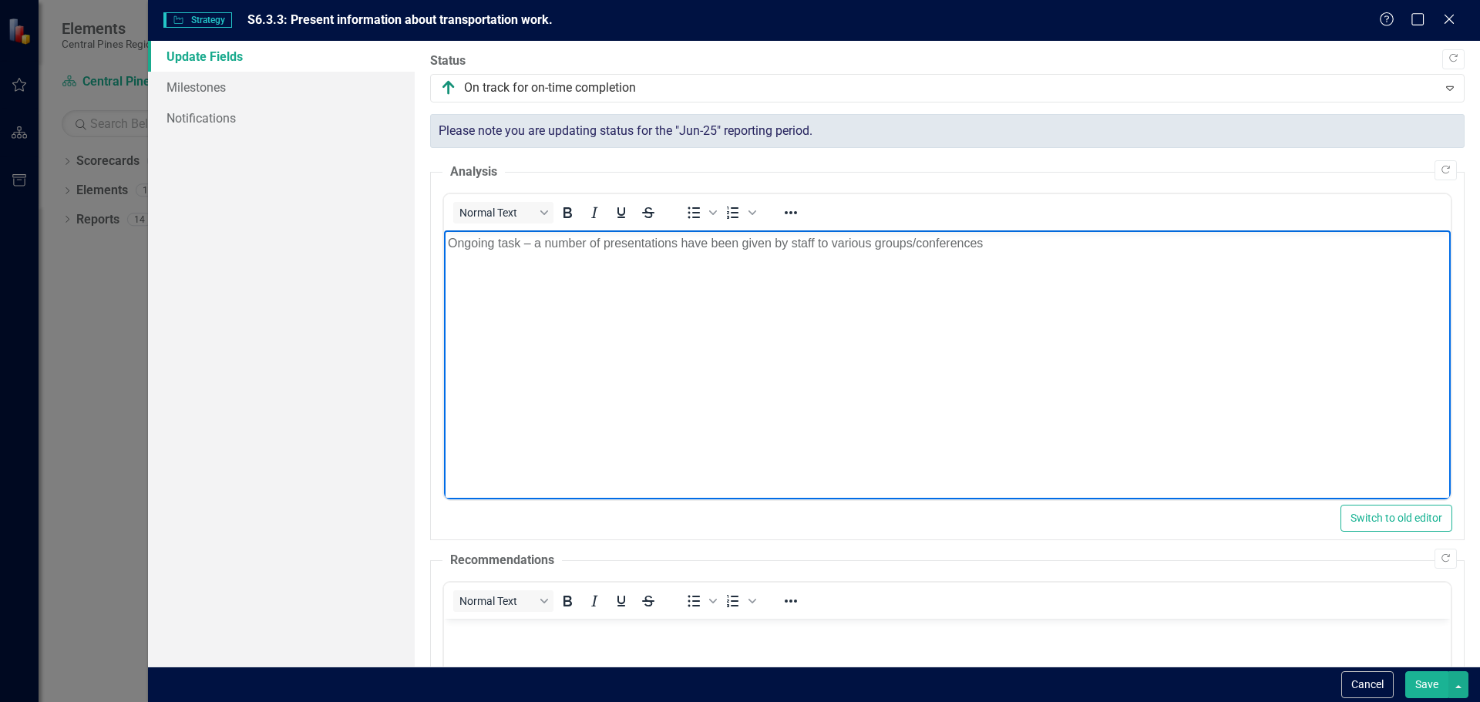
click at [1007, 240] on p "Ongoing task – a number of presentations have been given by staff to various gr…" at bounding box center [946, 243] width 999 height 19
click at [1419, 684] on button "Save" at bounding box center [1426, 684] width 43 height 27
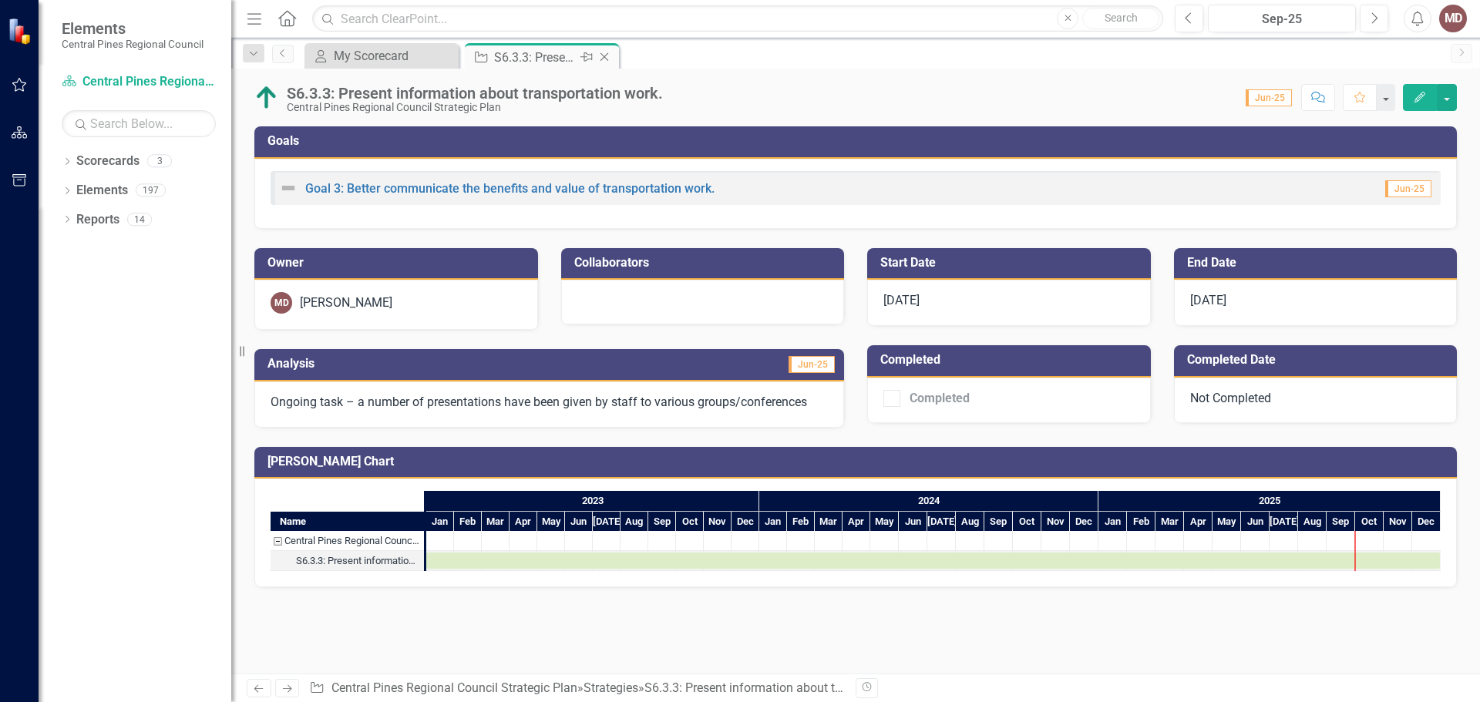
click at [604, 56] on icon "Close" at bounding box center [604, 57] width 15 height 12
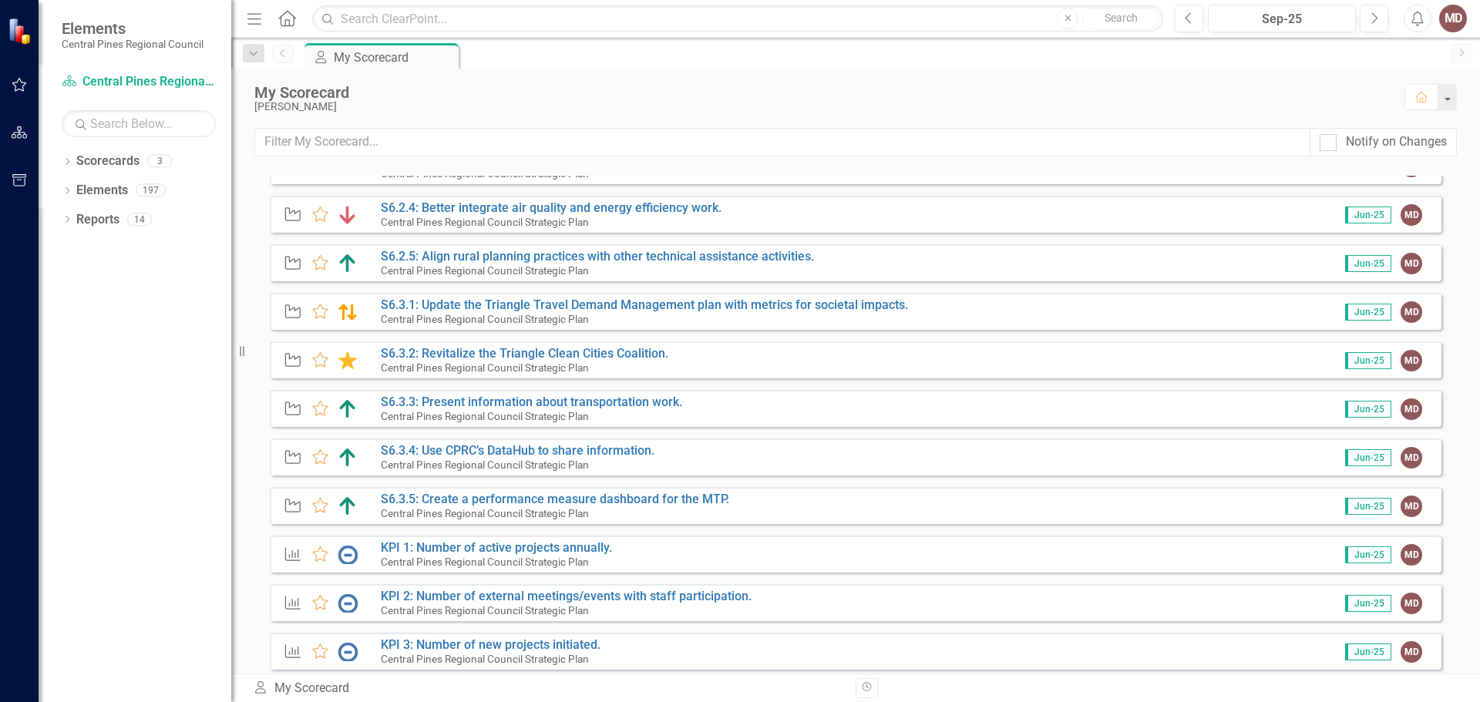
scroll to position [463, 0]
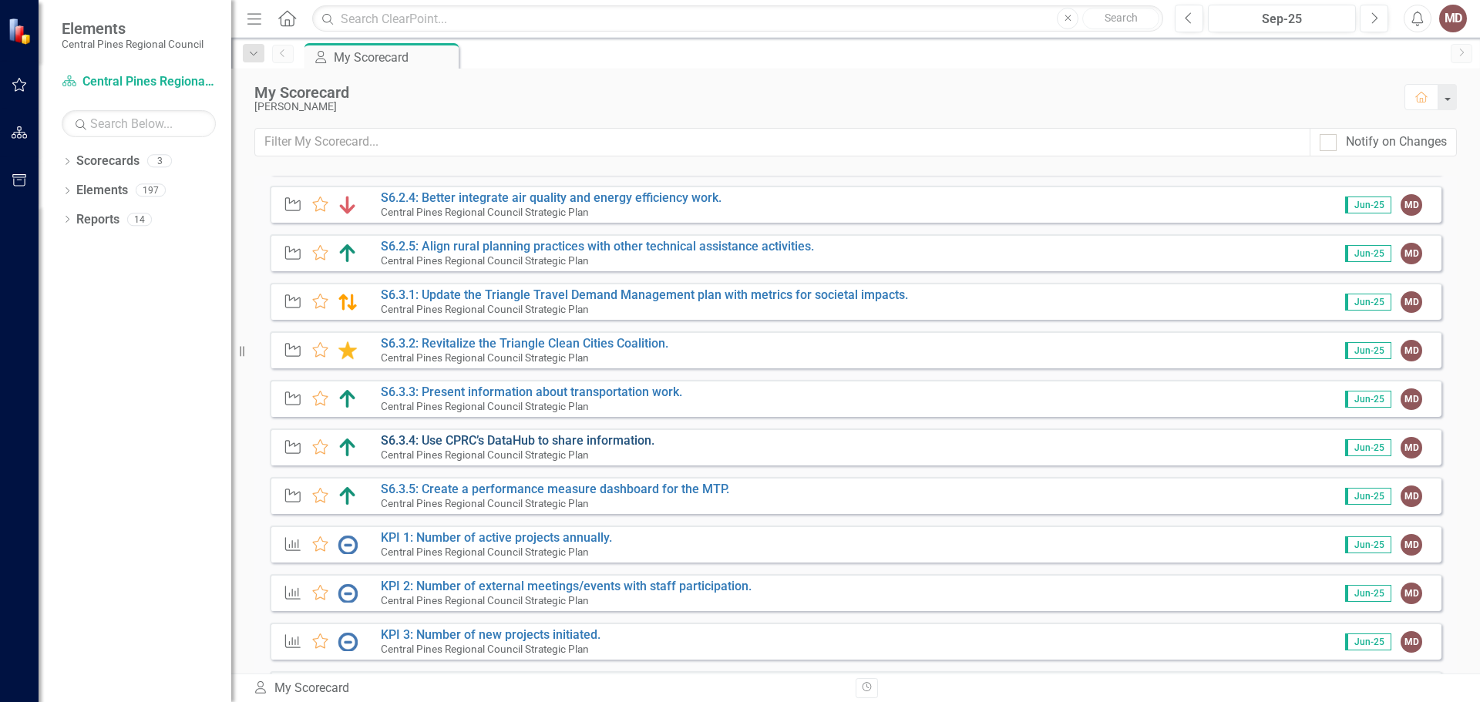
click at [512, 437] on link "S6.3.4: Use CPRC’s DataHub to share information." at bounding box center [518, 440] width 274 height 15
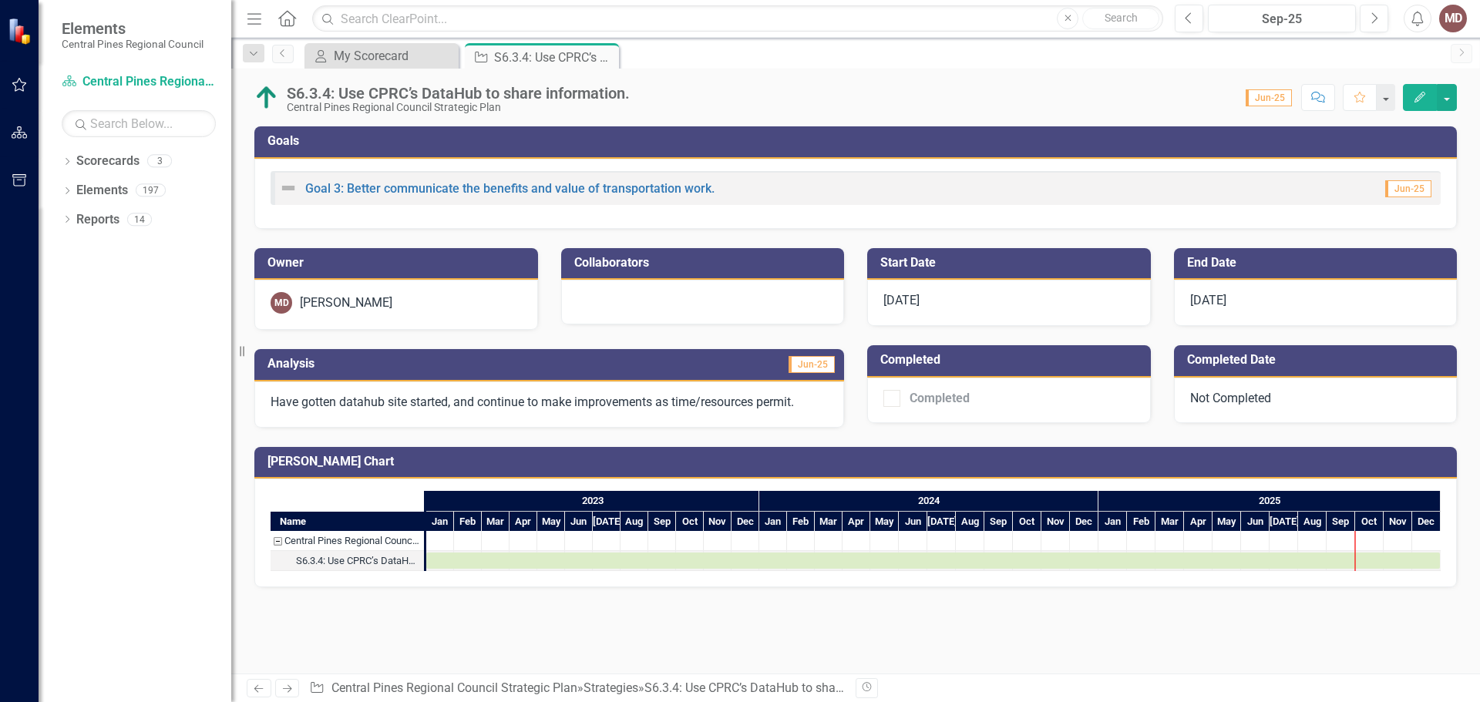
click at [1418, 93] on icon "Edit" at bounding box center [1420, 97] width 14 height 11
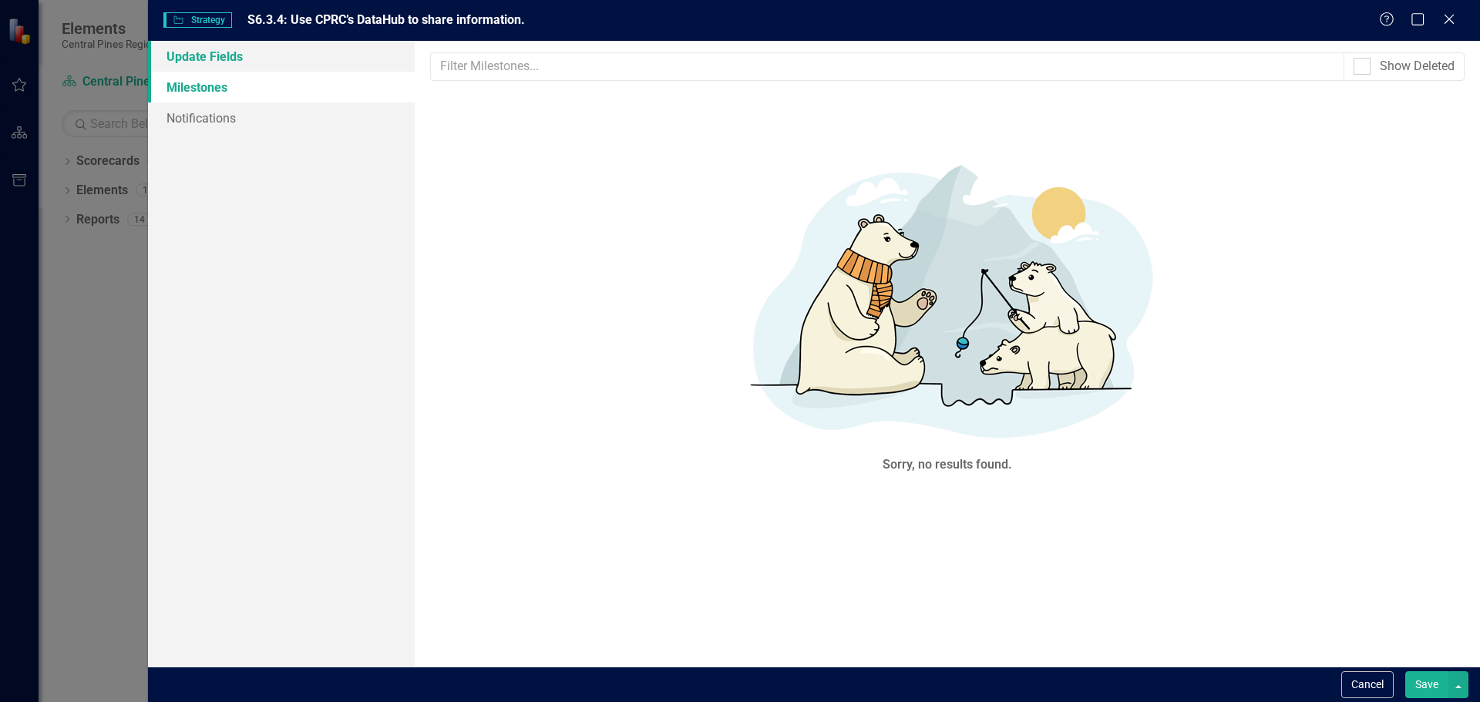
click at [182, 60] on link "Update Fields" at bounding box center [281, 56] width 267 height 31
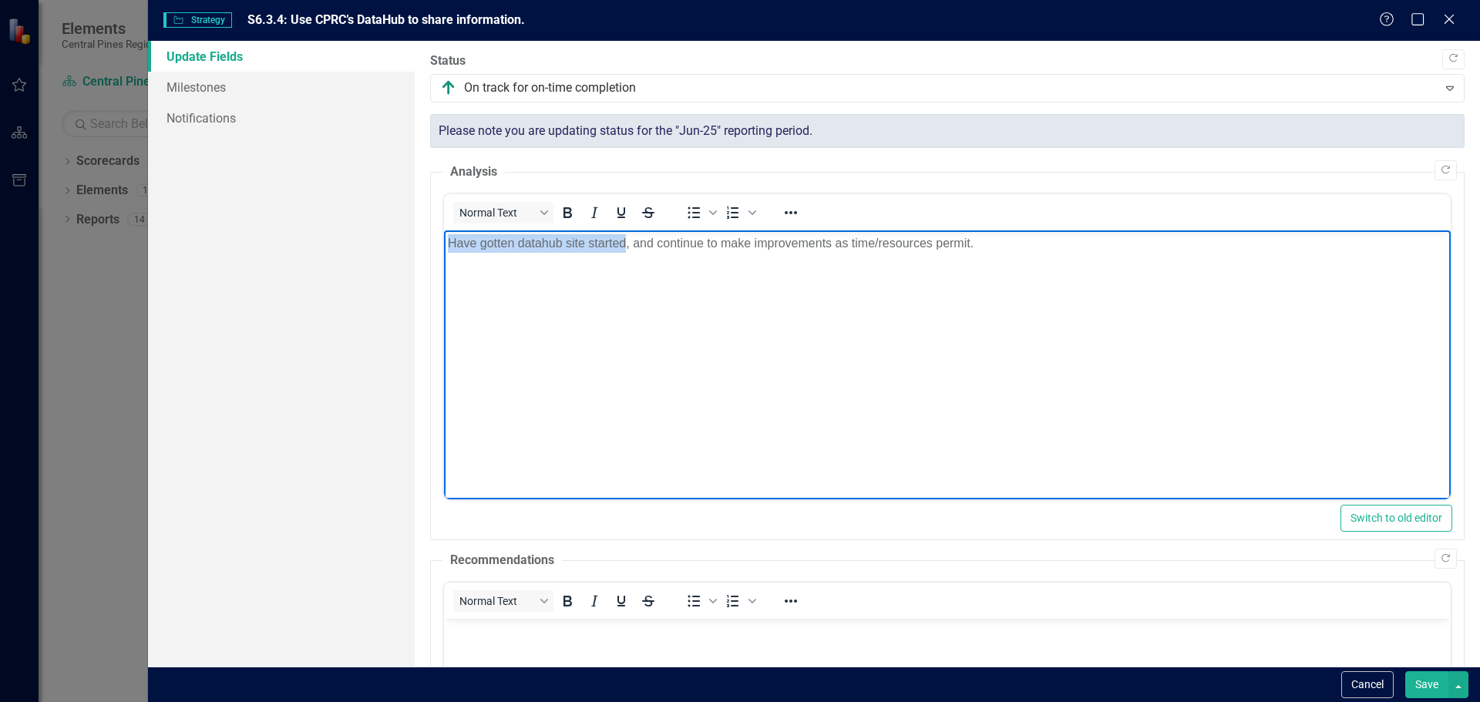
drag, startPoint x: 449, startPoint y: 238, endPoint x: 634, endPoint y: 293, distance: 192.2
click at [622, 237] on p "Have gotten datahub site started, and continue to make improvements as time/res…" at bounding box center [946, 243] width 999 height 19
click at [1043, 245] on p "The datahub site has launched, and we continue to make improvements to it as ti…" at bounding box center [946, 243] width 999 height 19
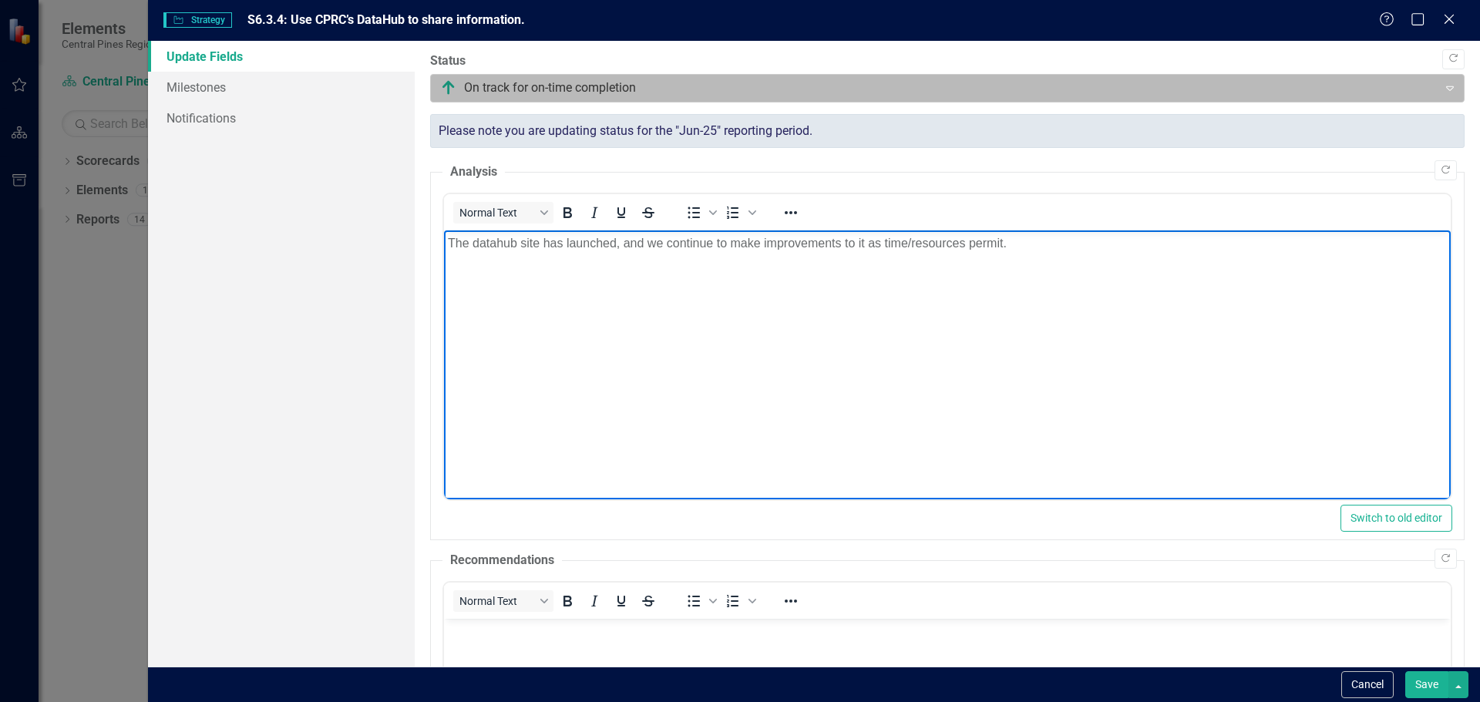
click at [660, 85] on div at bounding box center [934, 88] width 987 height 21
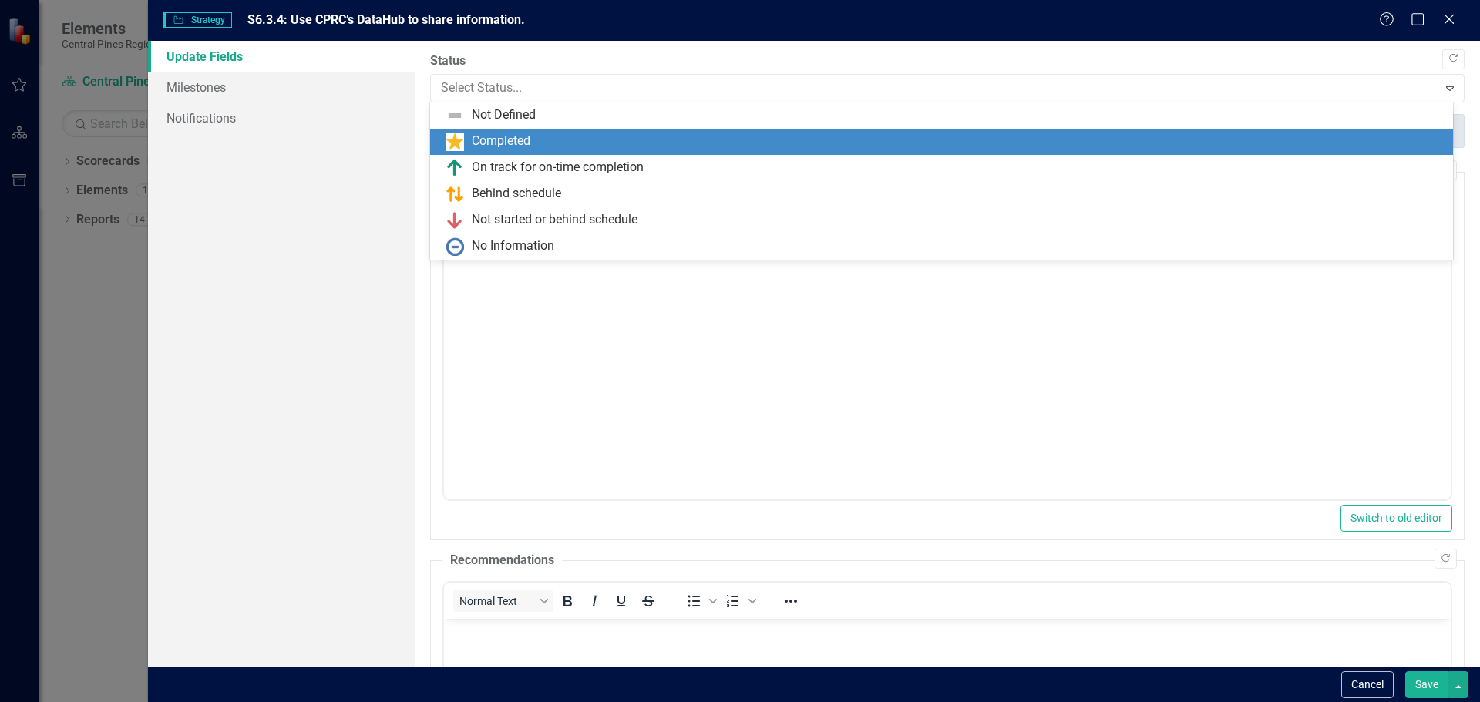
click at [524, 141] on div "Completed" at bounding box center [501, 142] width 59 height 18
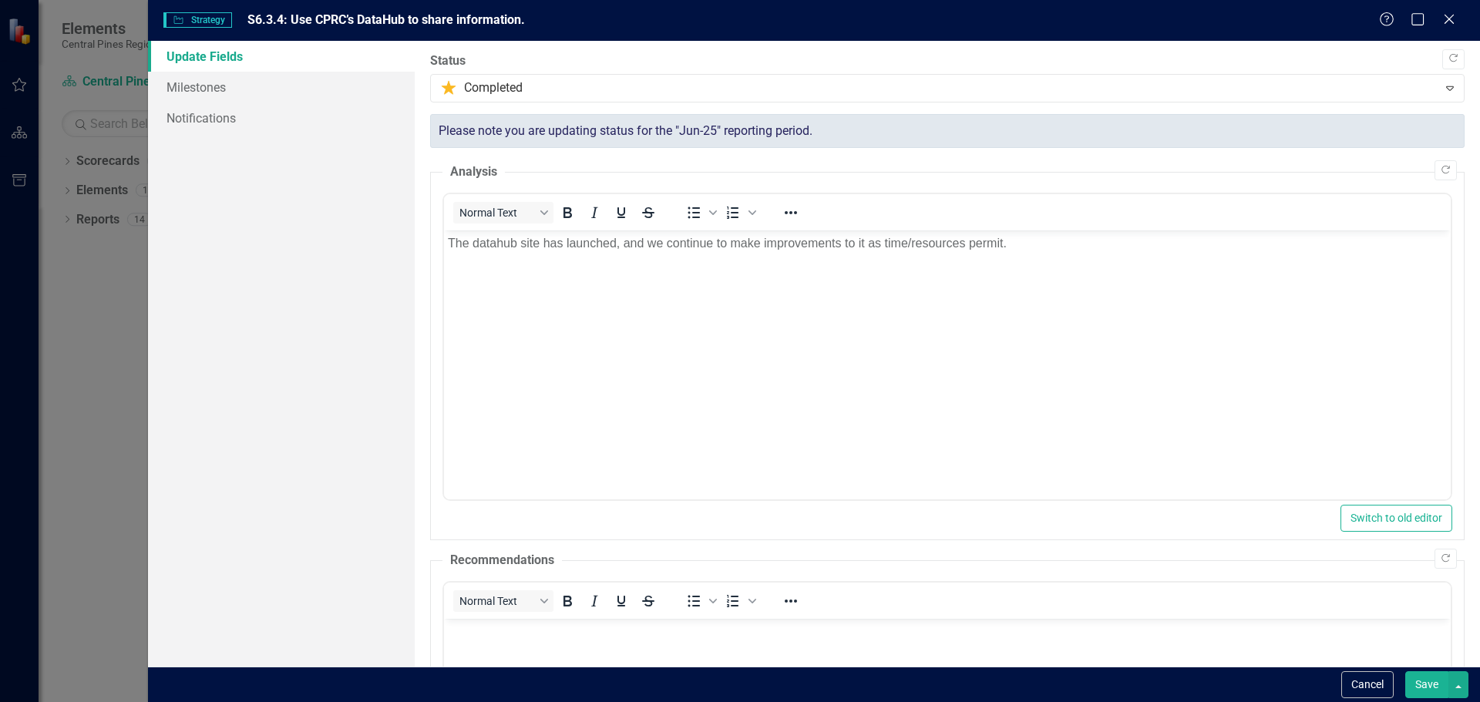
click at [1425, 679] on button "Save" at bounding box center [1426, 684] width 43 height 27
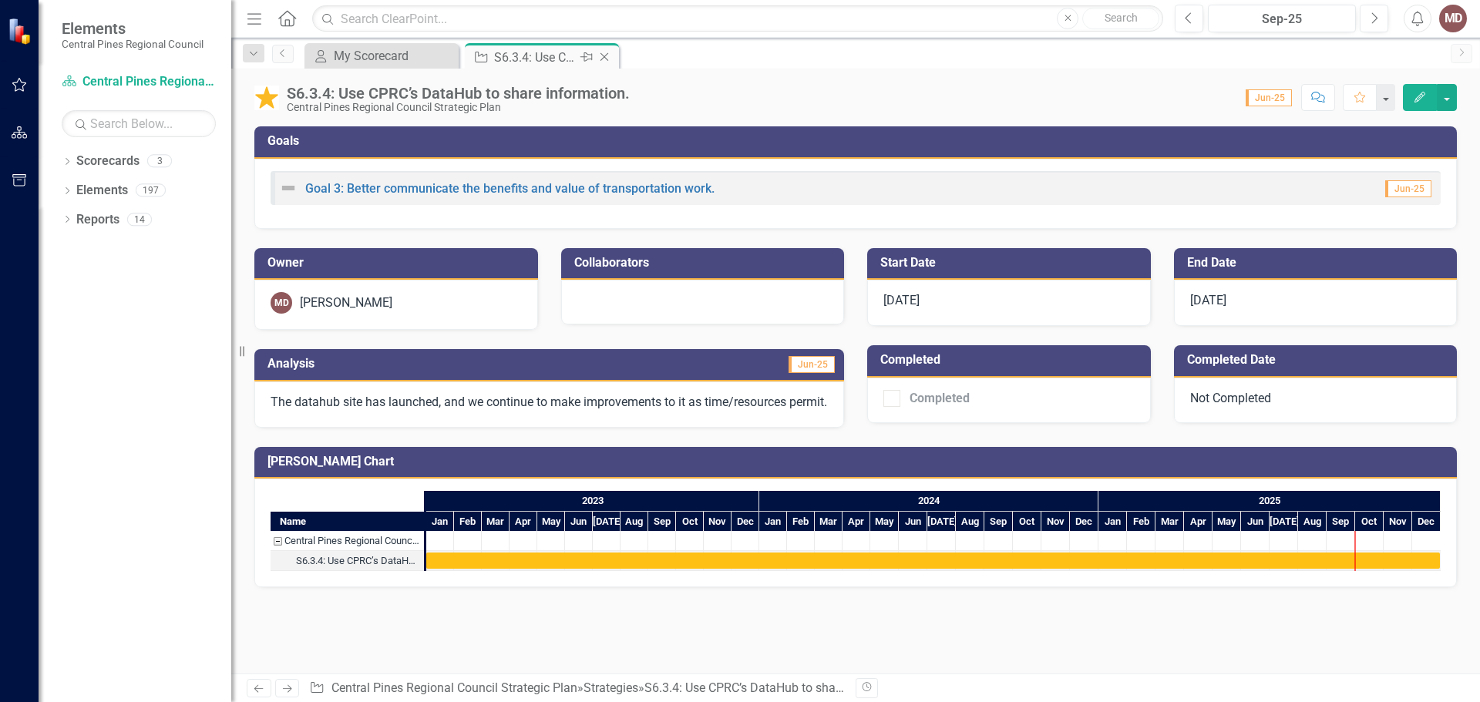
click at [605, 55] on icon "Close" at bounding box center [604, 57] width 15 height 12
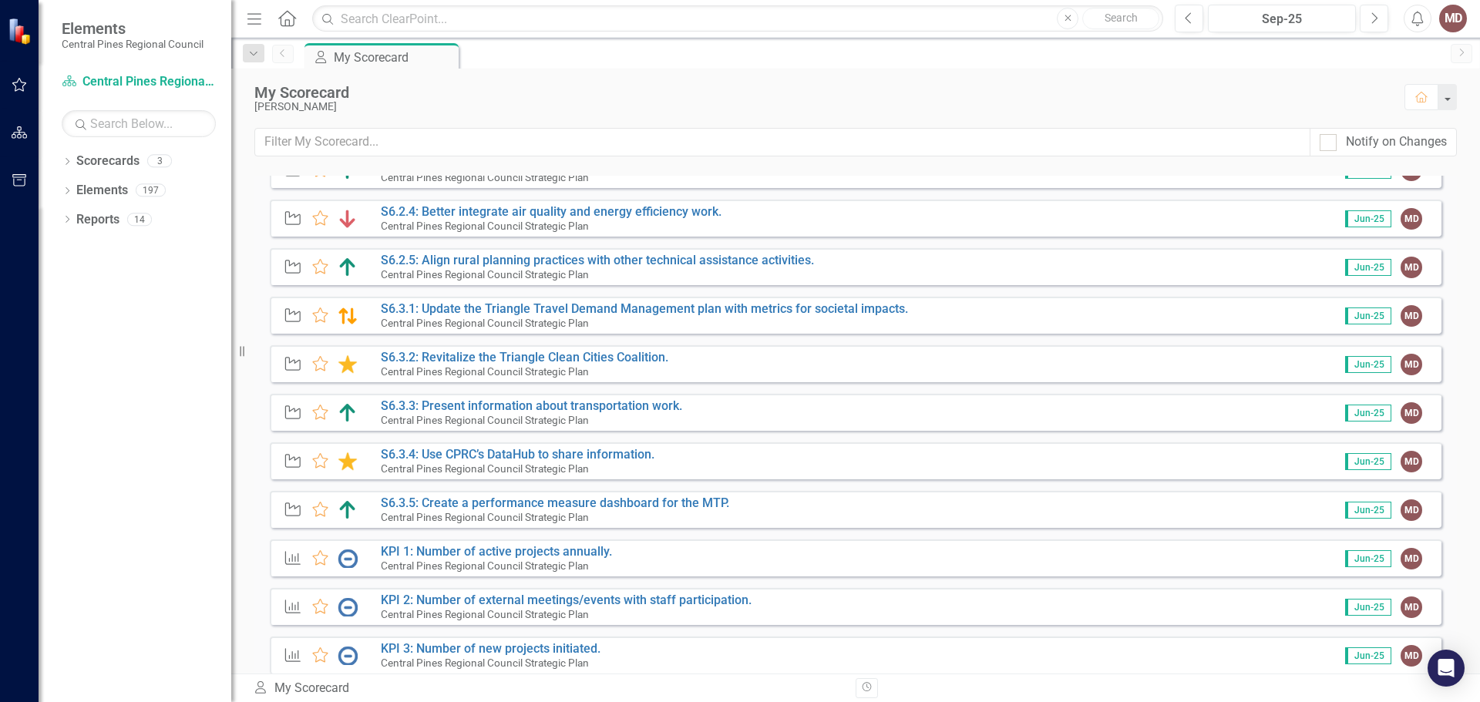
scroll to position [463, 0]
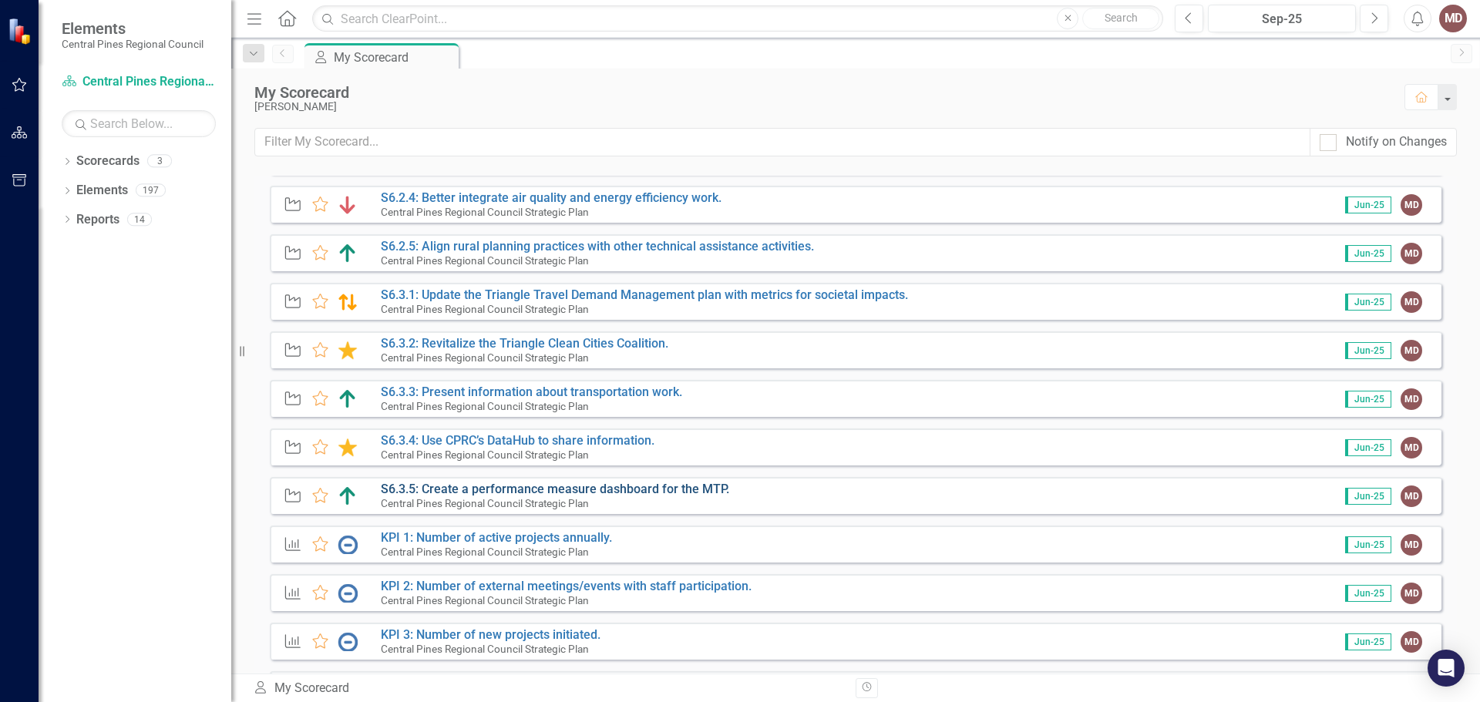
click at [607, 489] on link "S6.3.5: Create a performance measure dashboard for the MTP." at bounding box center [555, 489] width 348 height 15
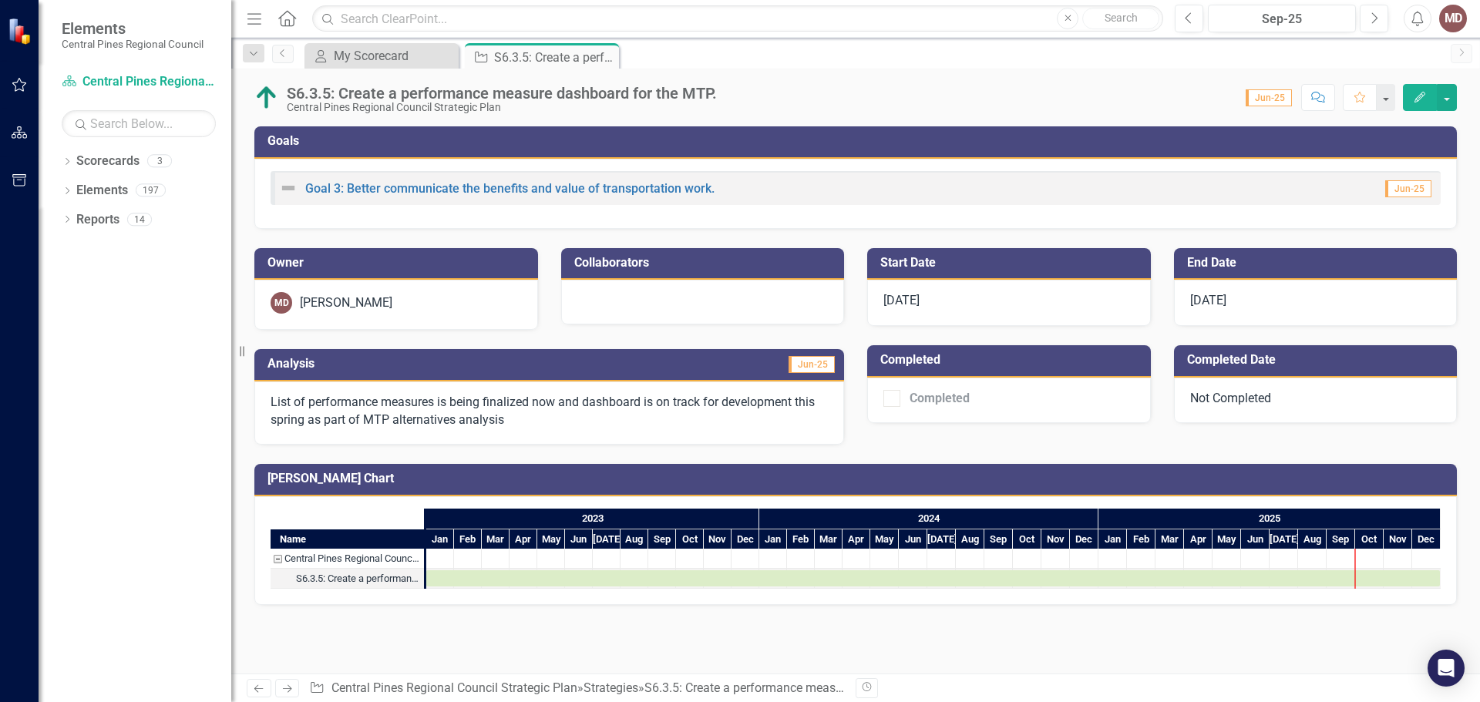
click at [1419, 93] on icon "Edit" at bounding box center [1420, 97] width 14 height 11
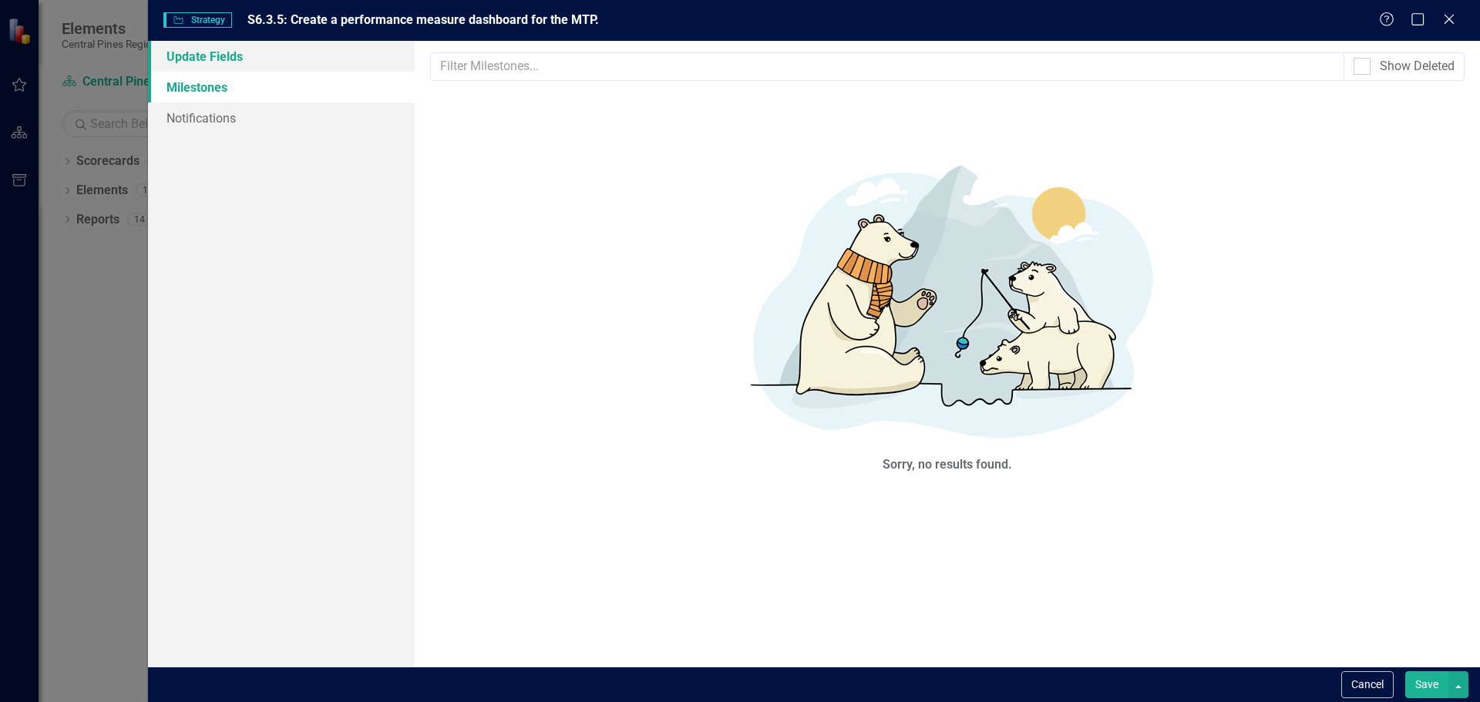
click at [207, 57] on link "Update Fields" at bounding box center [281, 56] width 267 height 31
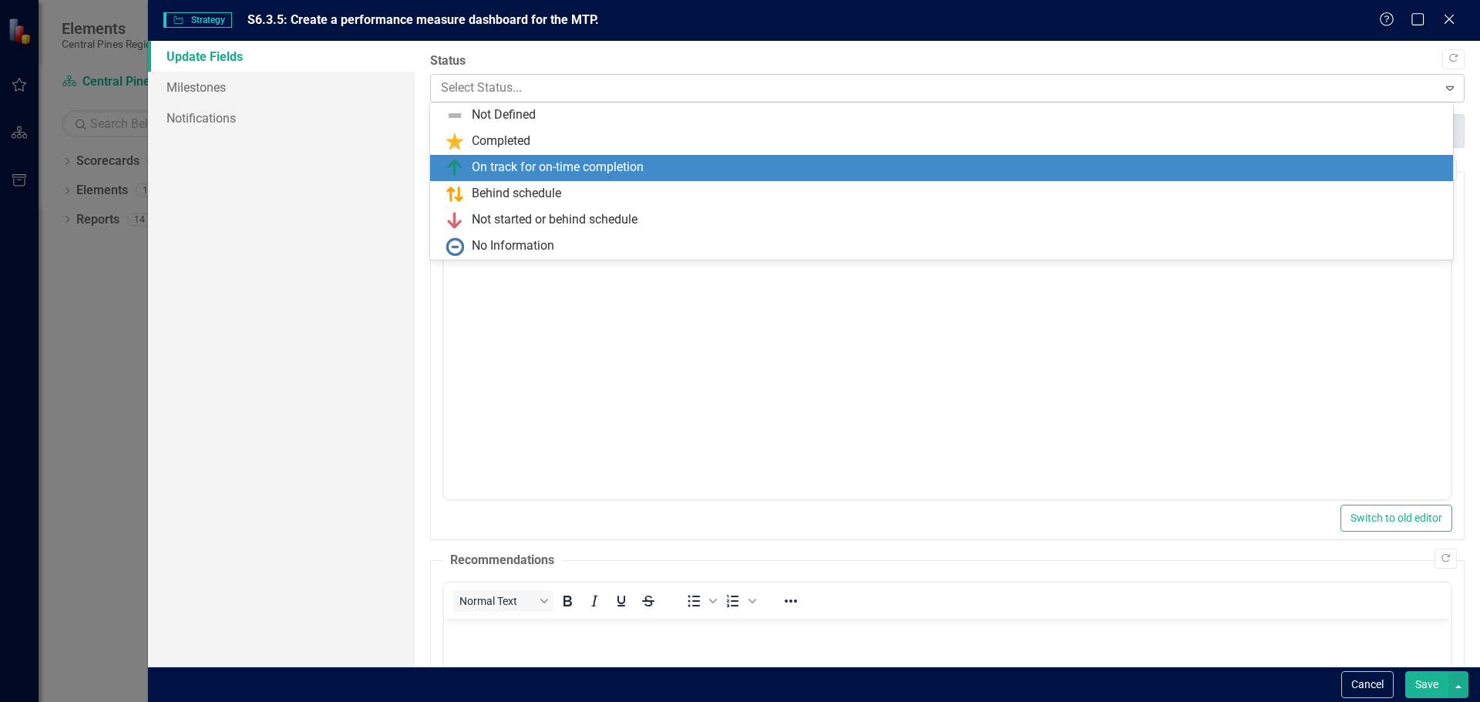
click at [560, 88] on div at bounding box center [934, 88] width 987 height 21
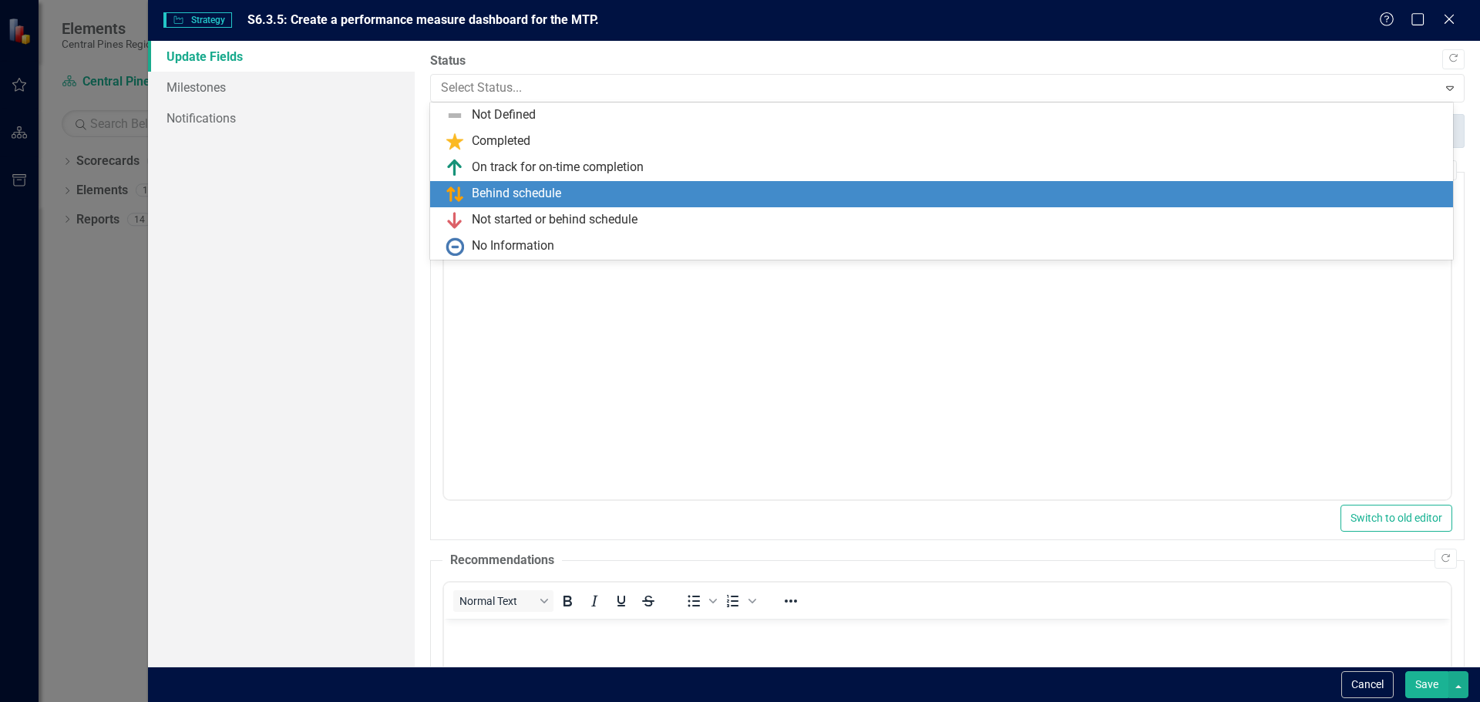
click at [522, 190] on div "Behind schedule" at bounding box center [516, 194] width 89 height 18
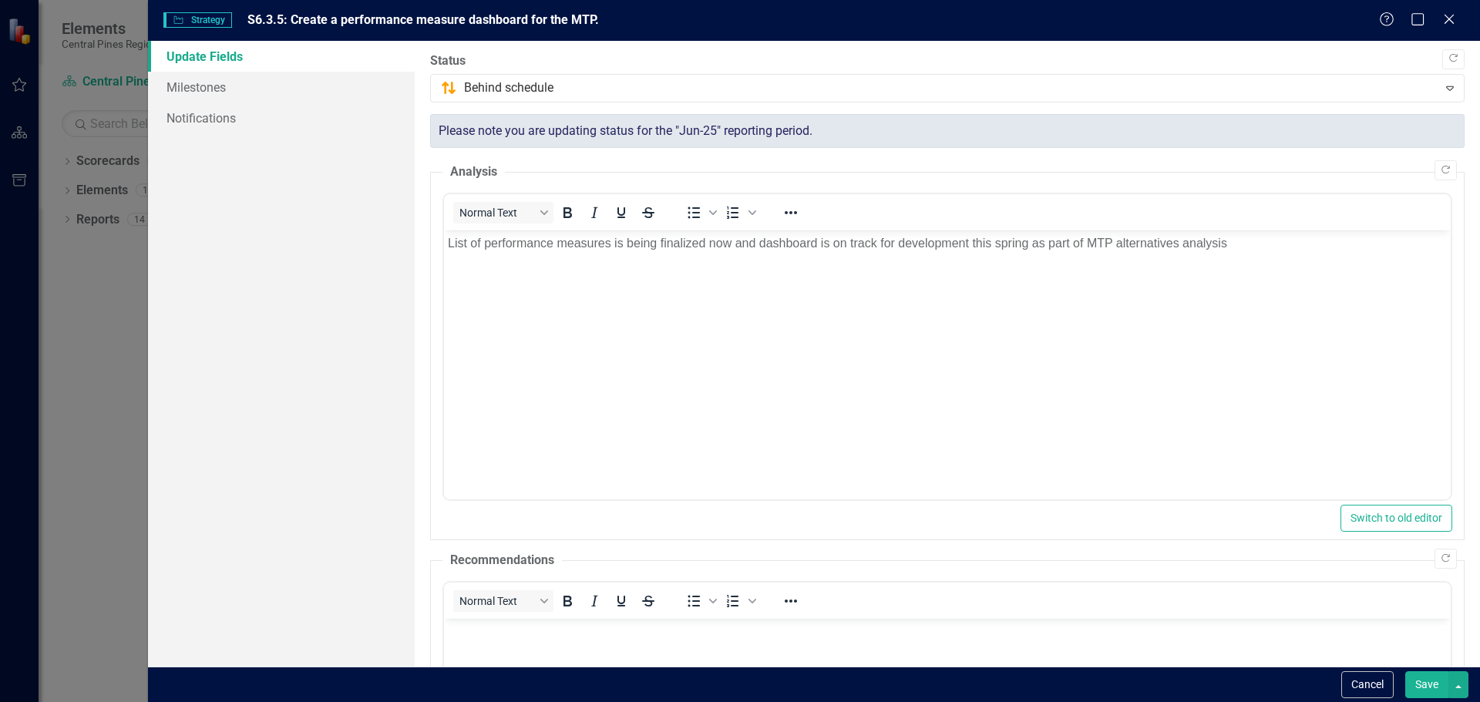
click at [516, 257] on body "List of performance measures is being finalized now and dashboard is on track f…" at bounding box center [946, 345] width 1007 height 231
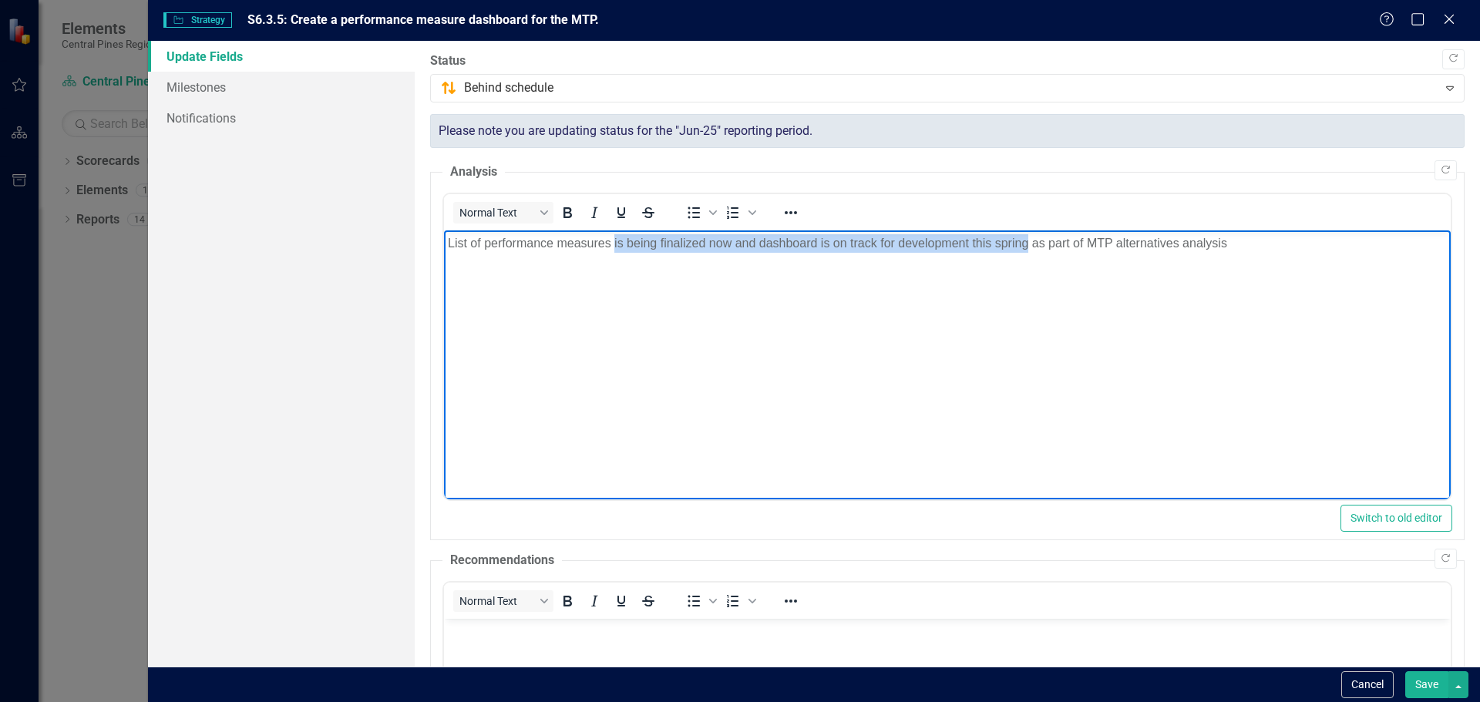
drag, startPoint x: 614, startPoint y: 238, endPoint x: 1024, endPoint y: 247, distance: 409.4
click at [1024, 247] on p "List of performance measures is being finalized now and dashboard is on track f…" at bounding box center [946, 243] width 999 height 19
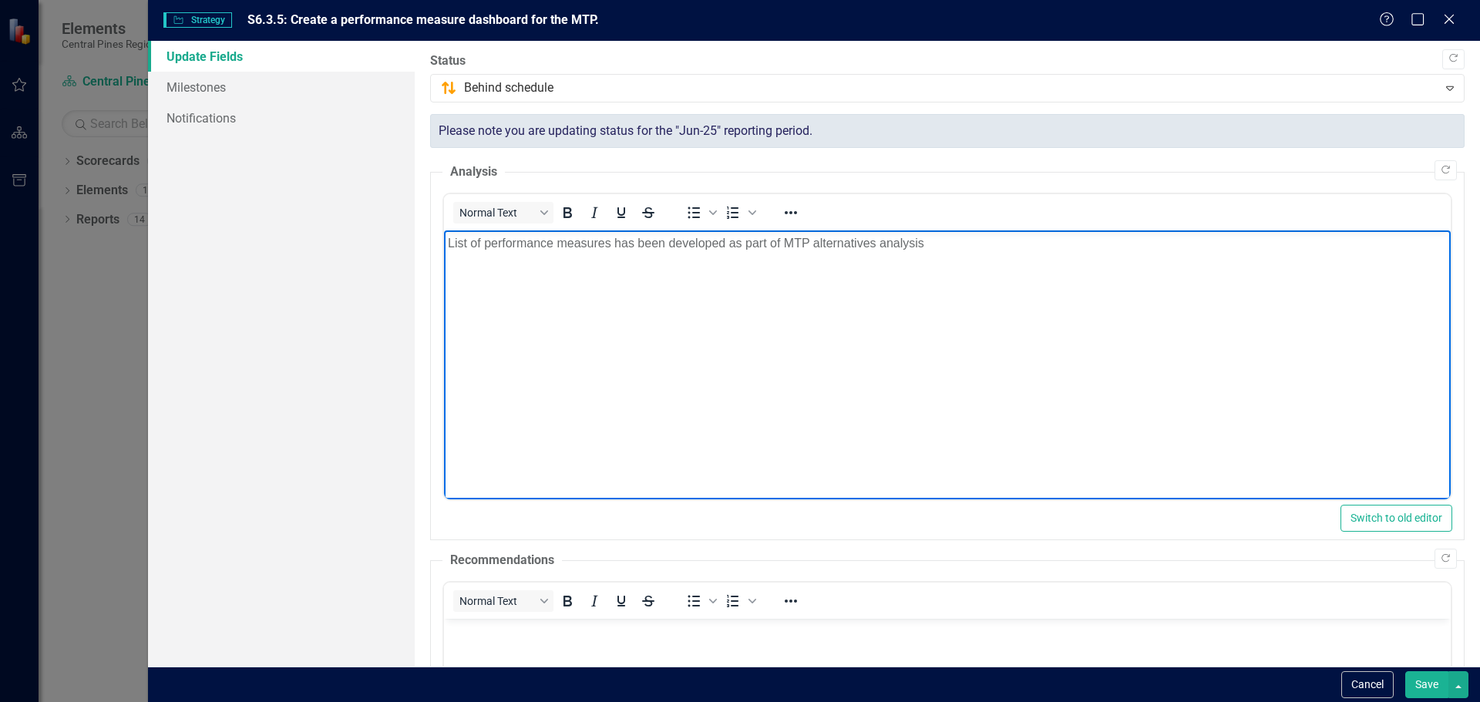
click at [952, 241] on p "List of performance measures has been developed as part of MTP alternatives ana…" at bounding box center [946, 243] width 999 height 19
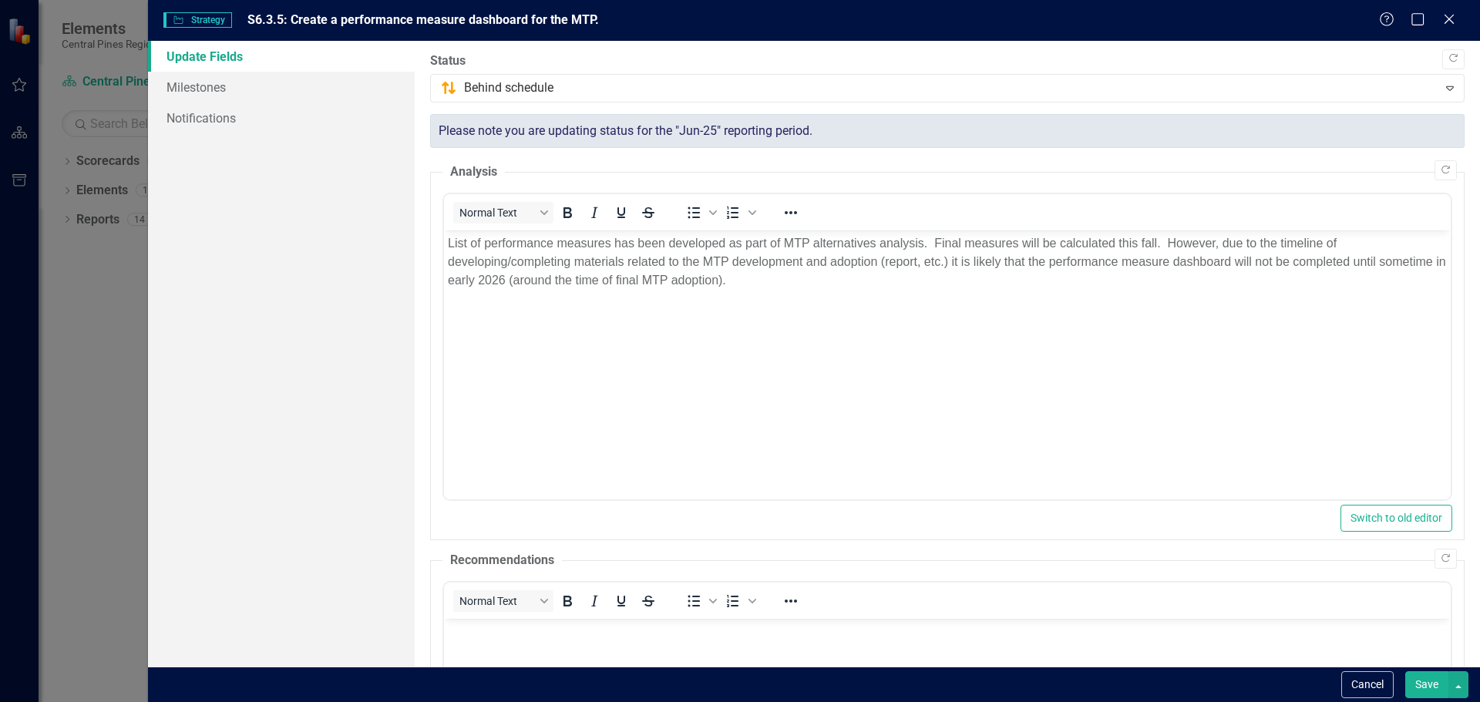
click at [1425, 680] on button "Save" at bounding box center [1426, 684] width 43 height 27
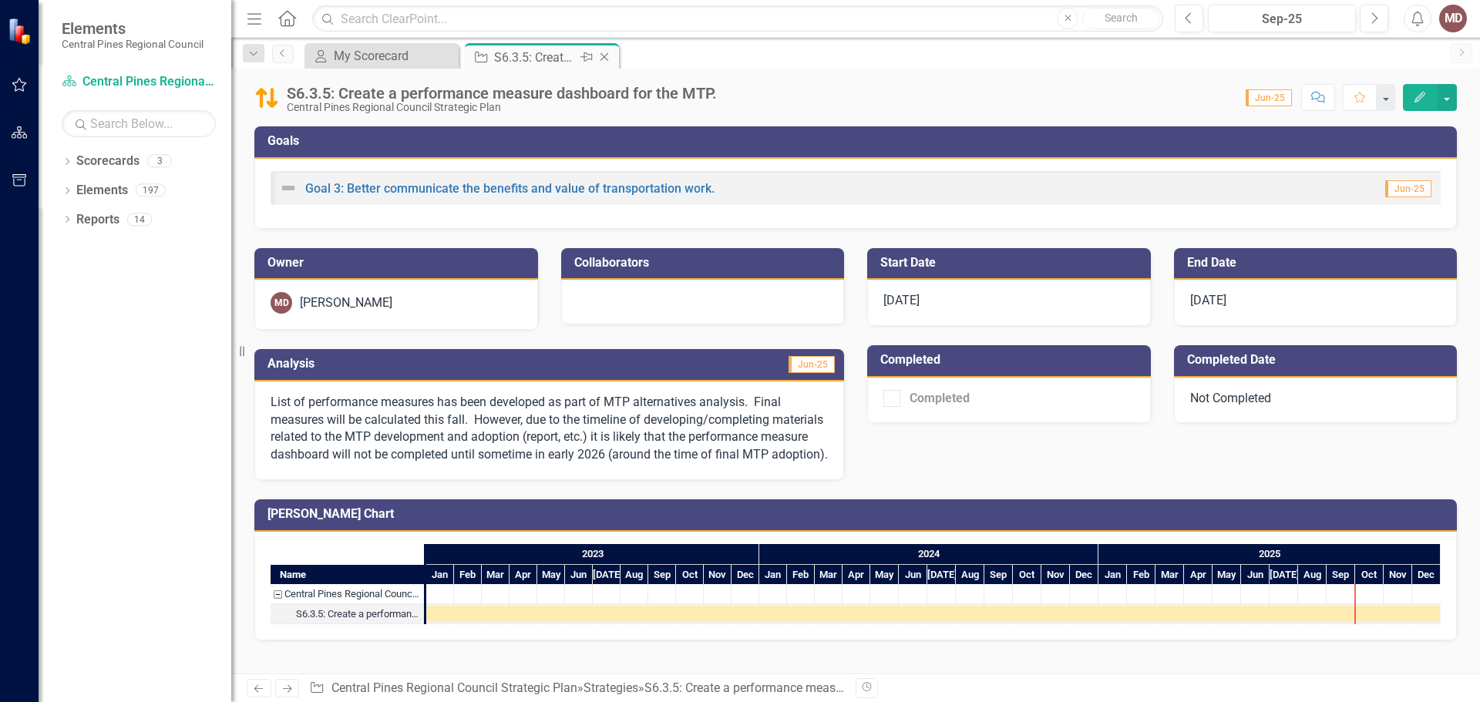
click at [610, 56] on icon "Close" at bounding box center [604, 57] width 15 height 12
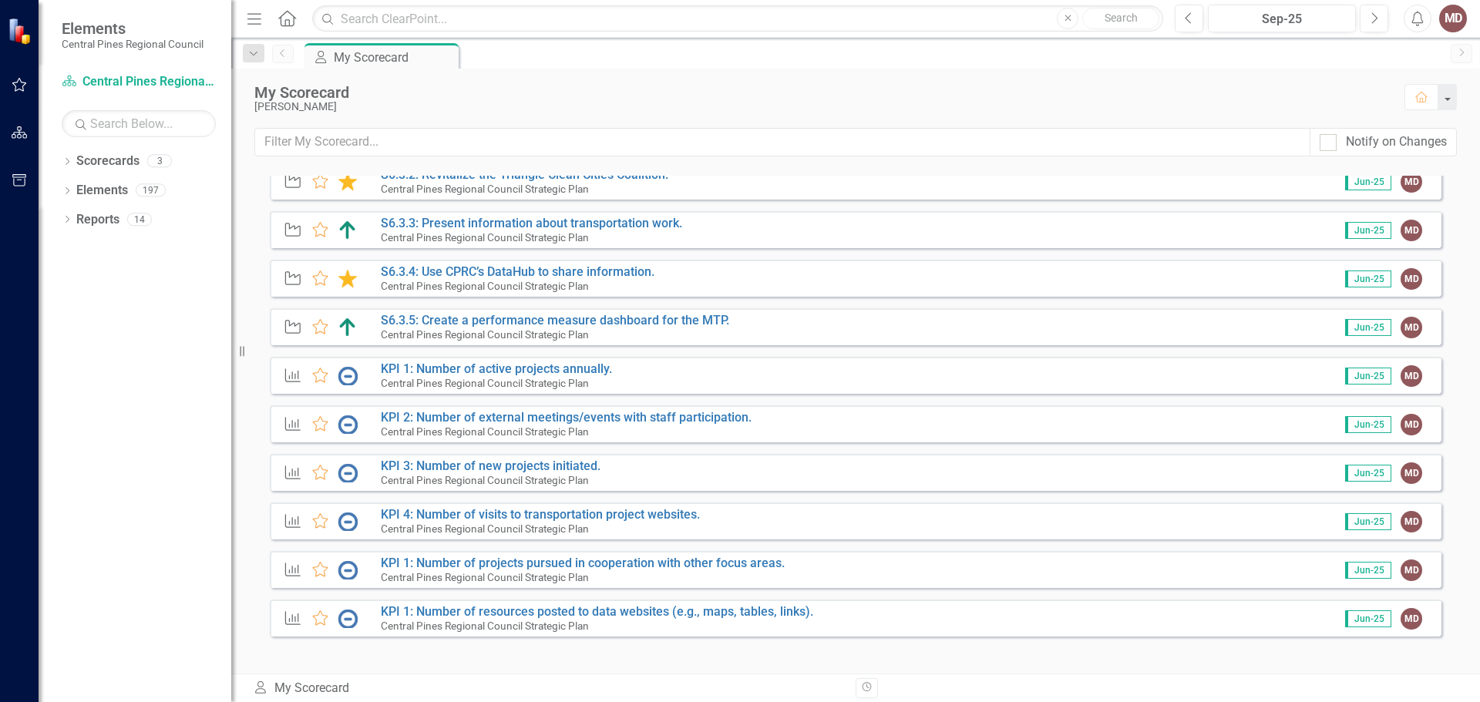
scroll to position [633, 0]
